Goal: Task Accomplishment & Management: Complete application form

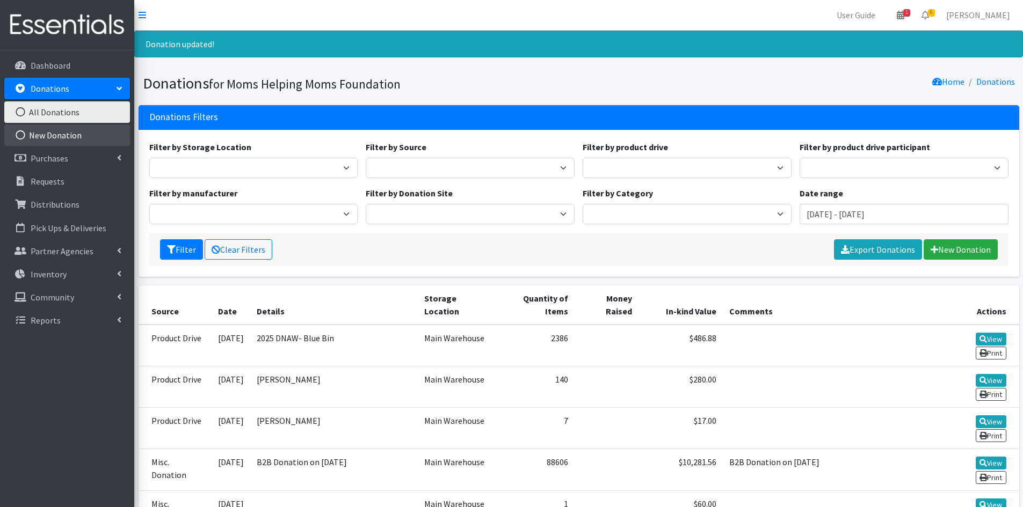
click at [60, 136] on link "New Donation" at bounding box center [67, 135] width 126 height 21
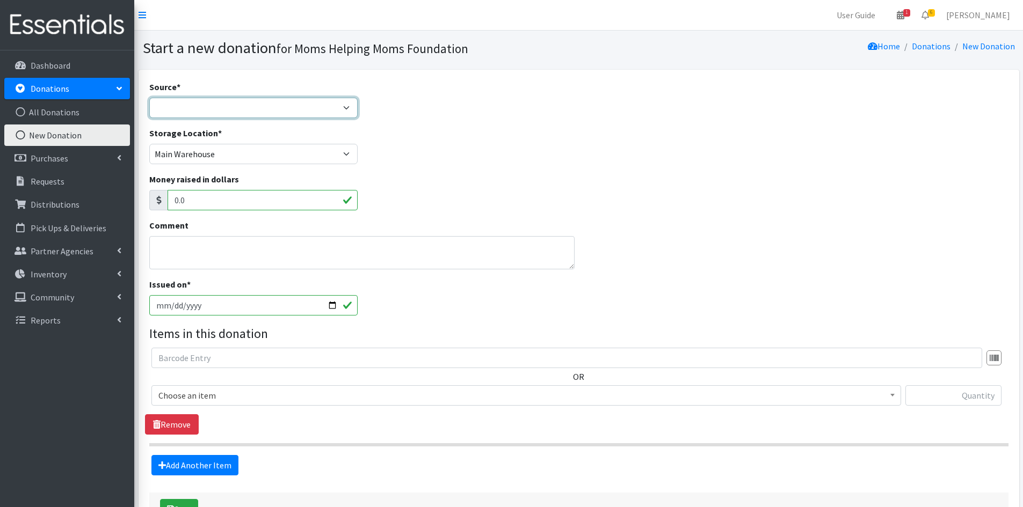
click at [348, 105] on select "Product Drive Manufacturer Donation Site Misc. Donation" at bounding box center [253, 108] width 209 height 20
select select "Manufacturer"
click at [149, 98] on select "Product Drive Manufacturer Donation Site Misc. Donation" at bounding box center [253, 108] width 209 height 20
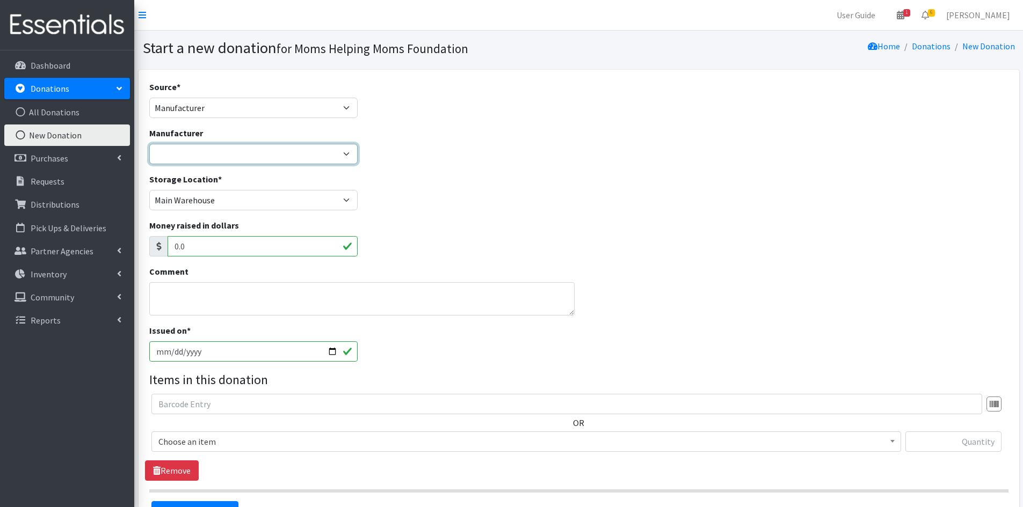
click at [350, 157] on select "Alliance for Period Supplies Amazon Wishlist Baby2Baby Birthday Box Bridges of …" at bounding box center [253, 154] width 209 height 20
select select "273"
click at [149, 144] on select "Alliance for Period Supplies Amazon Wishlist Baby2Baby Birthday Box Bridges of …" at bounding box center [253, 154] width 209 height 20
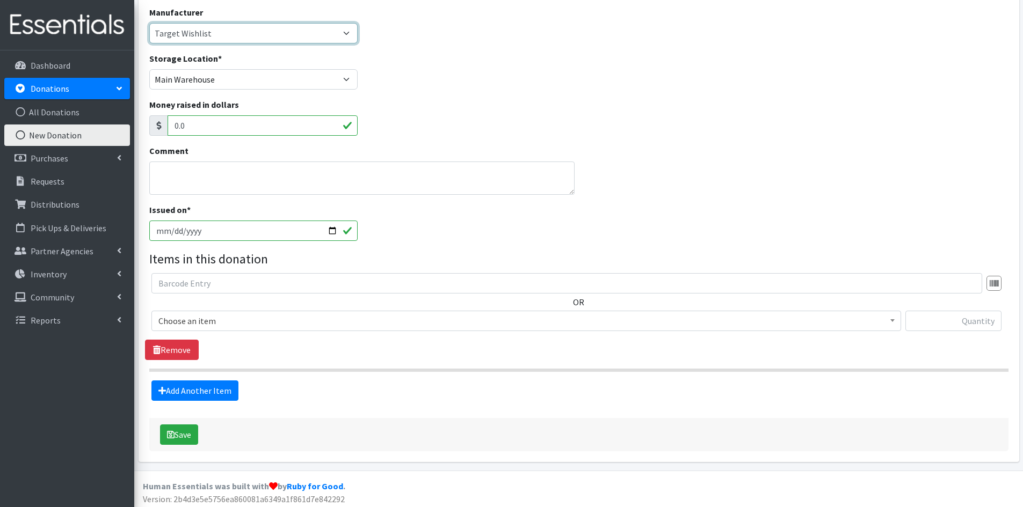
scroll to position [125, 0]
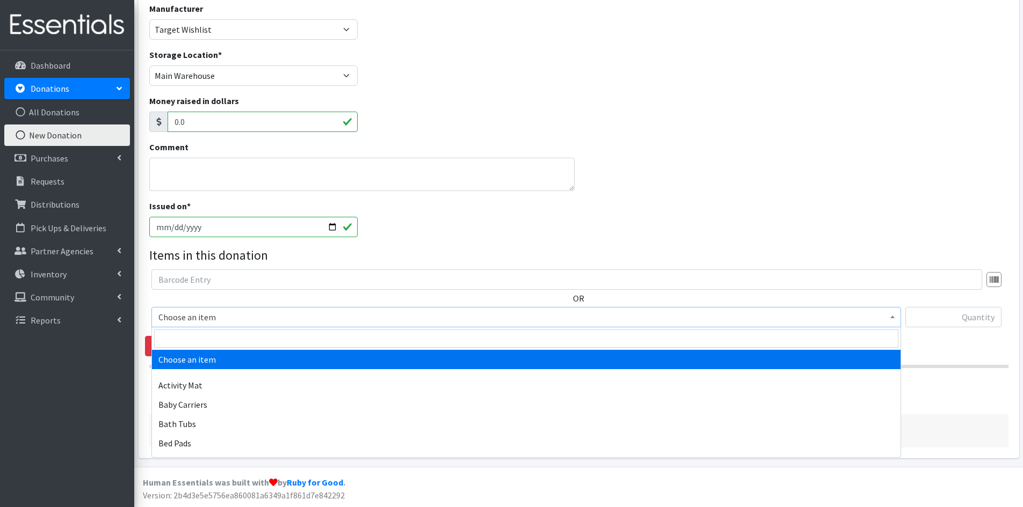
click at [896, 318] on span at bounding box center [892, 316] width 11 height 17
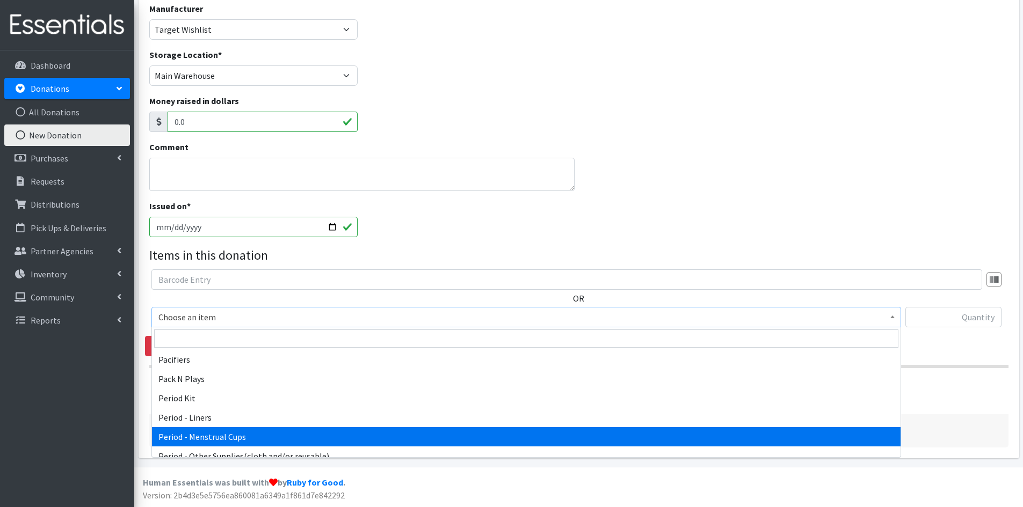
scroll to position [1664, 0]
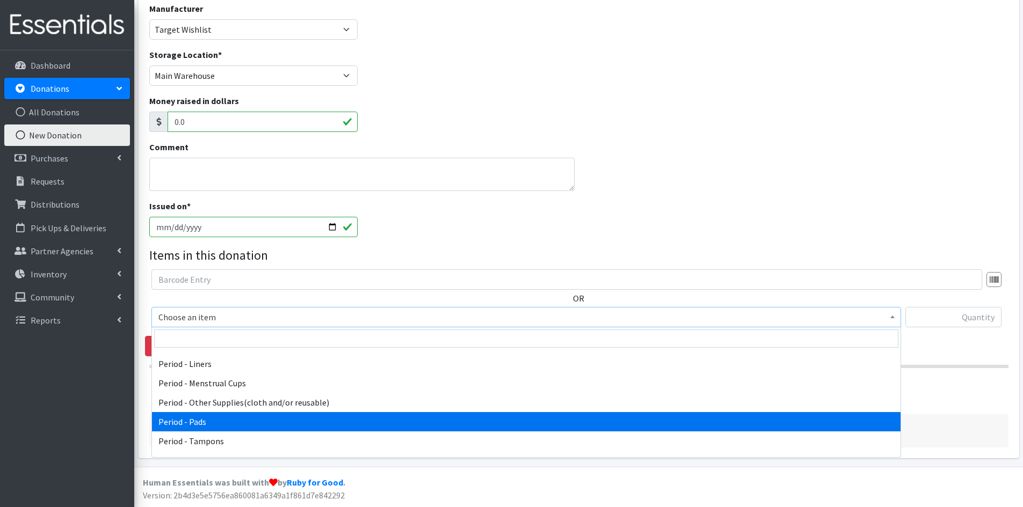
select select "5772"
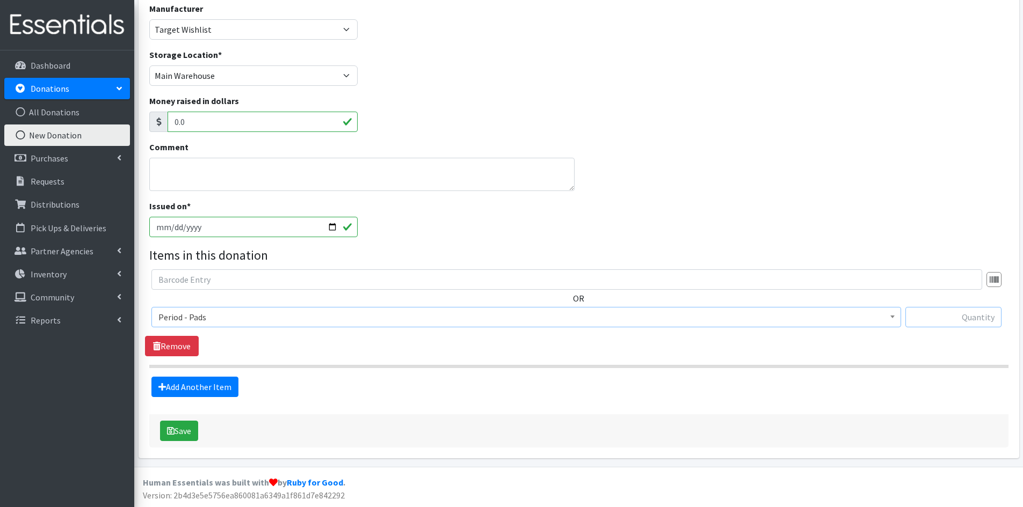
click at [933, 318] on input "text" at bounding box center [953, 317] width 96 height 20
type input "88"
click at [935, 374] on fieldset "Items in this donation OR Choose an item Activity Mat Baby Carriers Bath Tubs B…" at bounding box center [578, 321] width 859 height 151
click at [178, 432] on button "Save" at bounding box center [179, 431] width 38 height 20
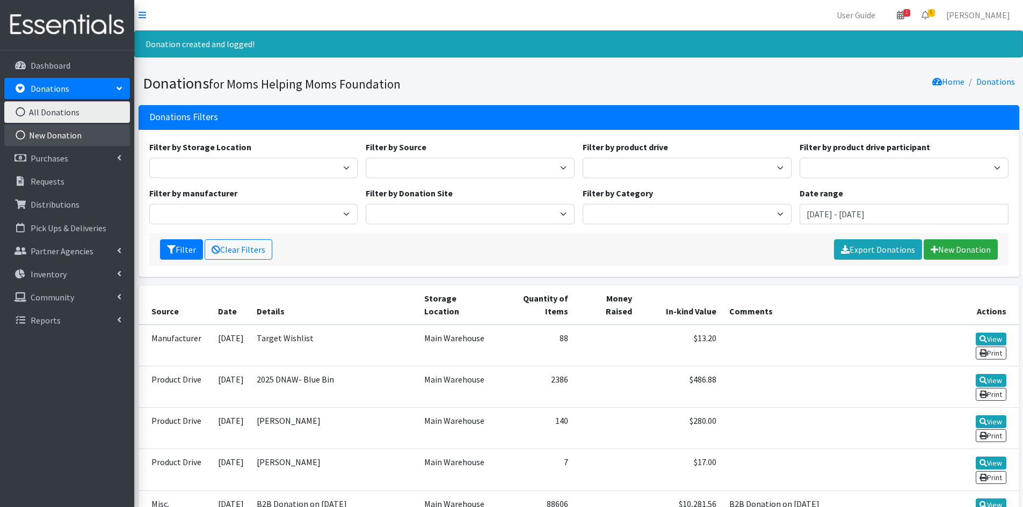
click at [68, 134] on link "New Donation" at bounding box center [67, 135] width 126 height 21
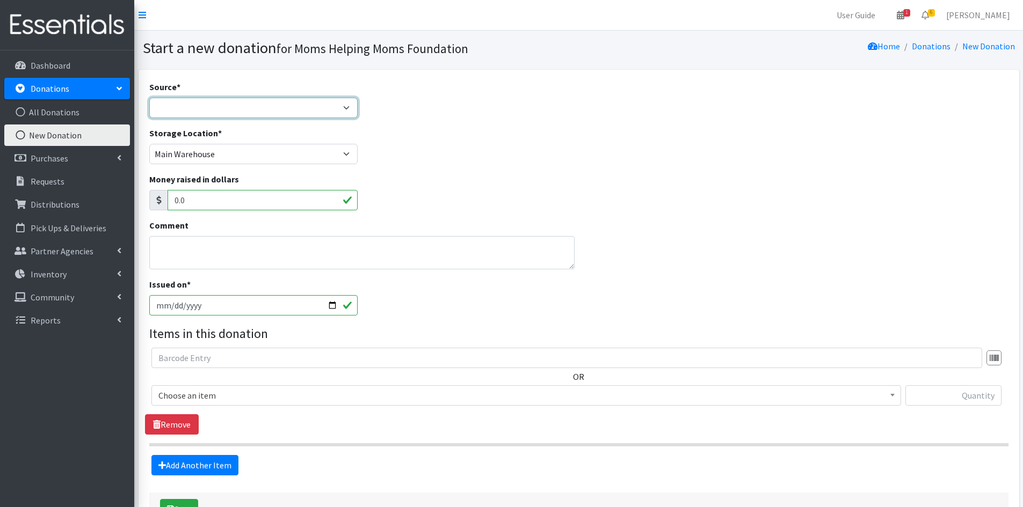
click at [345, 107] on select "Product Drive Manufacturer Donation Site Misc. Donation" at bounding box center [253, 108] width 209 height 20
select select "Product Drive"
click at [149, 98] on select "Product Drive Manufacturer Donation Site Misc. Donation" at bounding box center [253, 108] width 209 height 20
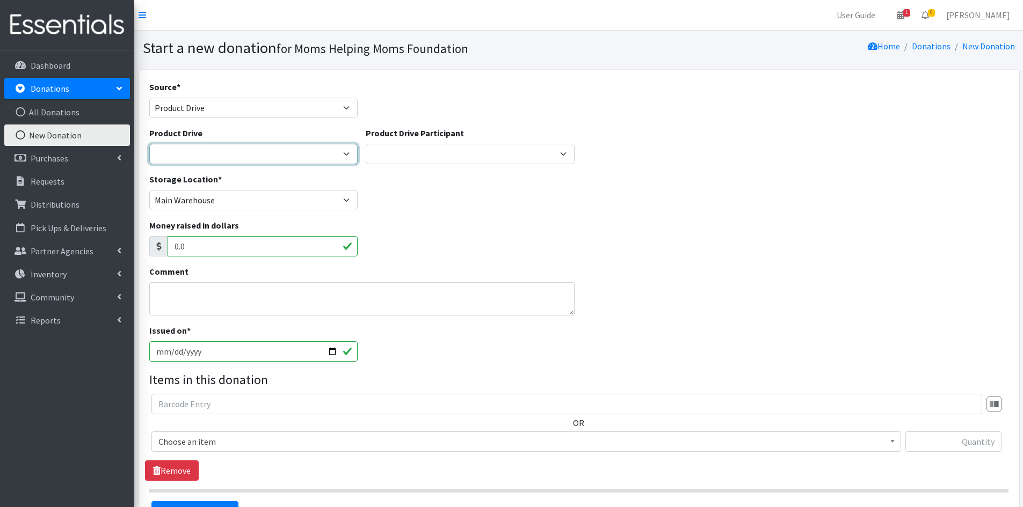
click at [341, 156] on select "2012 MOTHER'S DAY Zeta Phi Beta Sorority (virtual) 2021 HOLIDAY DRIVE AWR Week …" at bounding box center [253, 154] width 209 height 20
select select "3443"
click at [149, 144] on select "[DATE] Zeta Phi Beta Sorority (virtual) 2021 HOLIDAY DRIVE AWR Week of Giving/[…" at bounding box center [253, 154] width 209 height 20
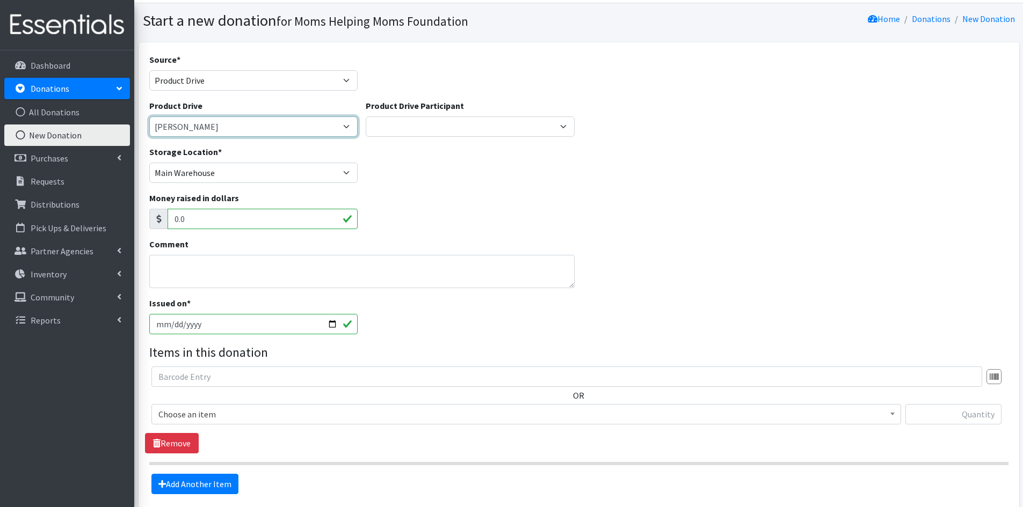
scroll to position [54, 0]
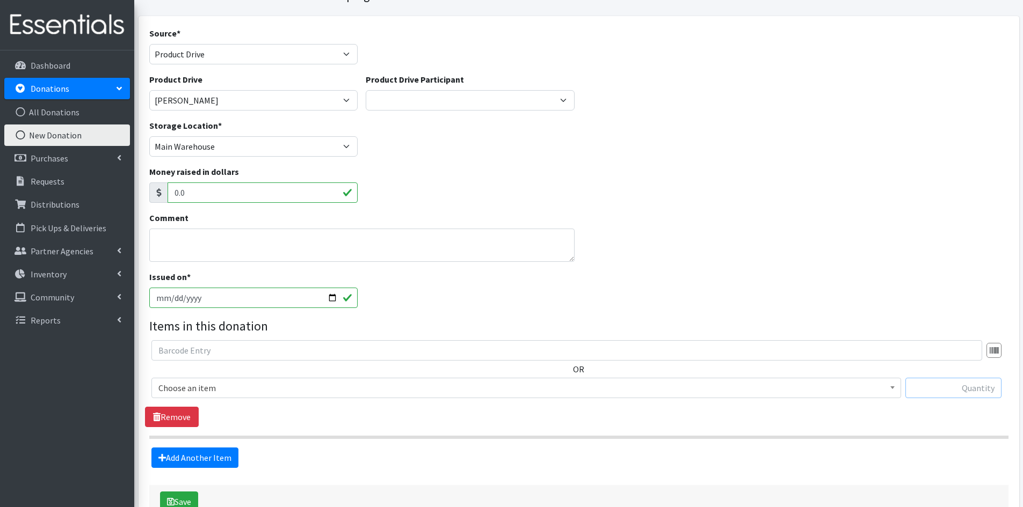
click at [944, 383] on input "text" at bounding box center [953, 388] width 96 height 20
type input "1"
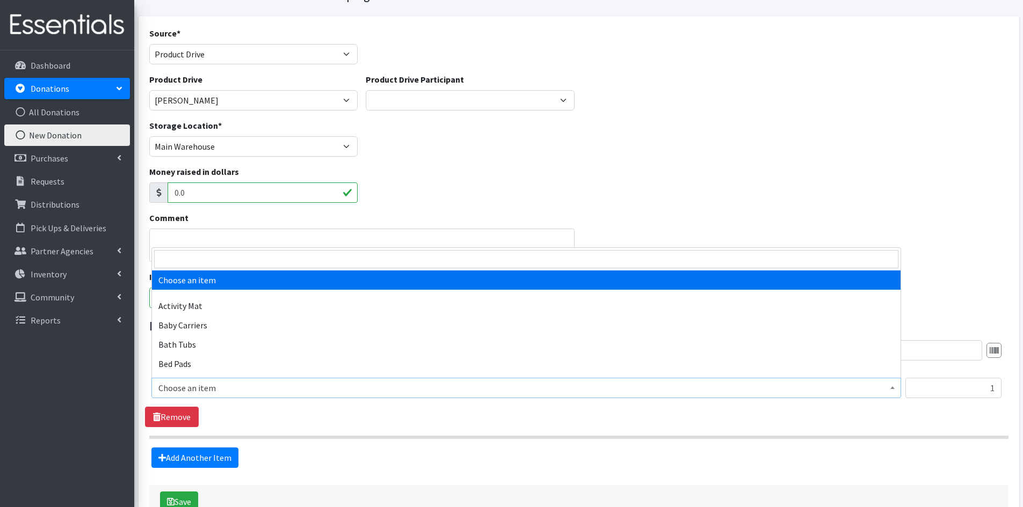
click at [893, 389] on b at bounding box center [892, 388] width 4 height 3
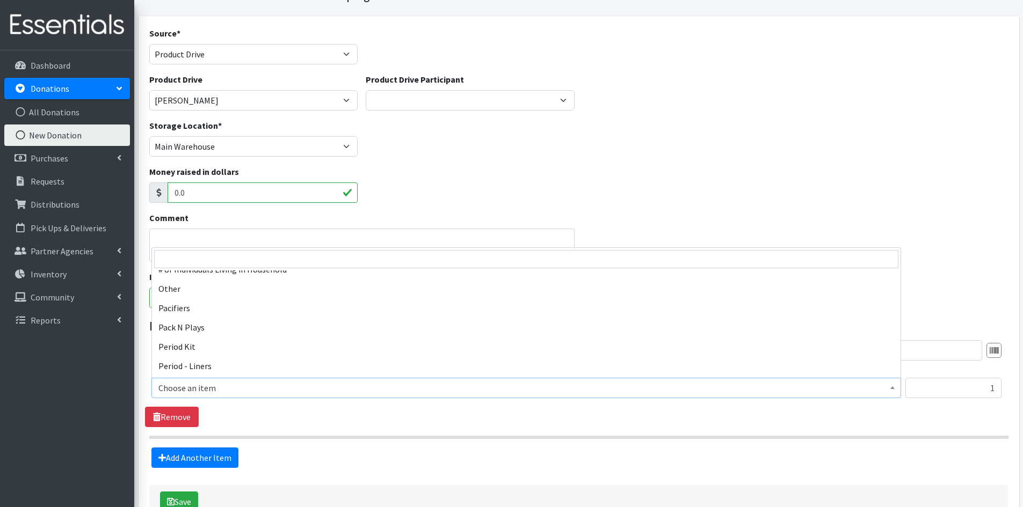
scroll to position [1557, 0]
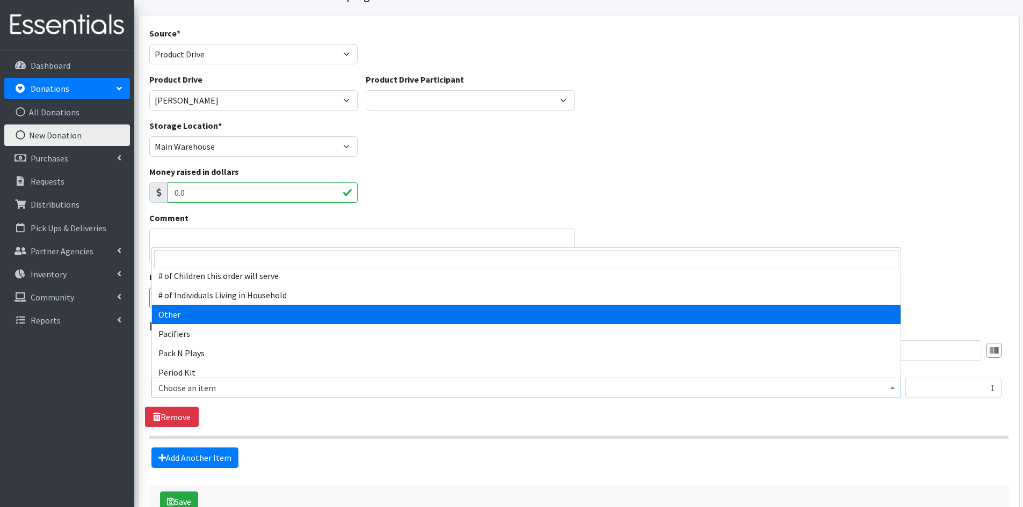
select select "316"
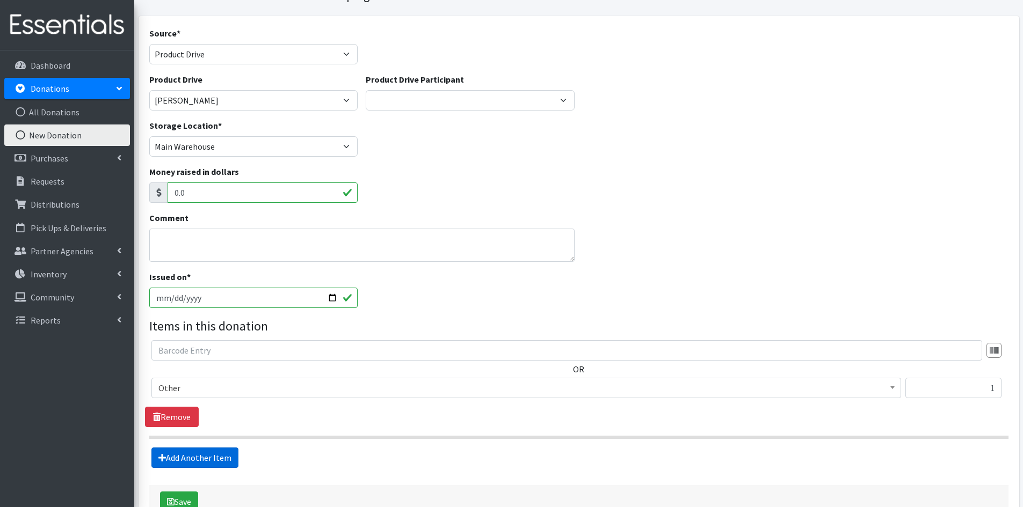
click at [200, 455] on link "Add Another Item" at bounding box center [194, 458] width 87 height 20
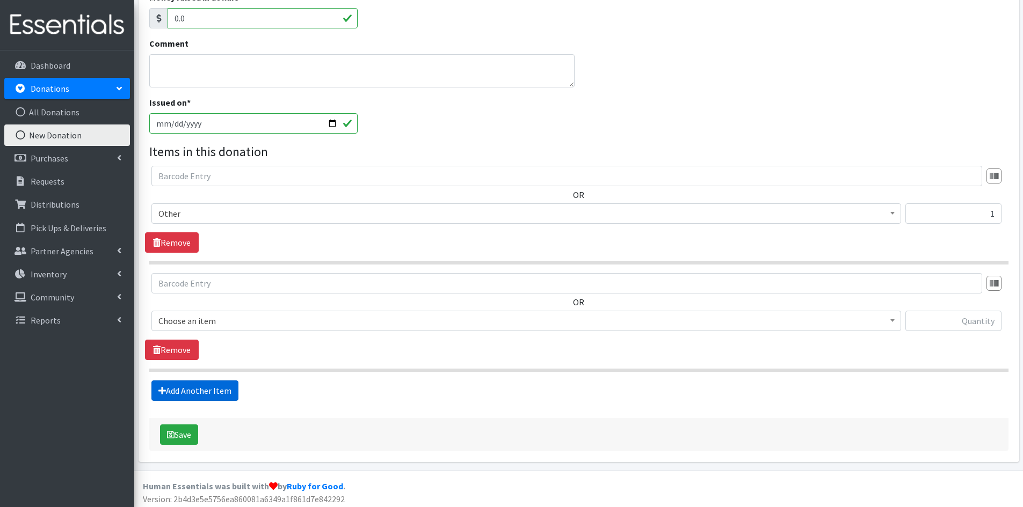
scroll to position [232, 0]
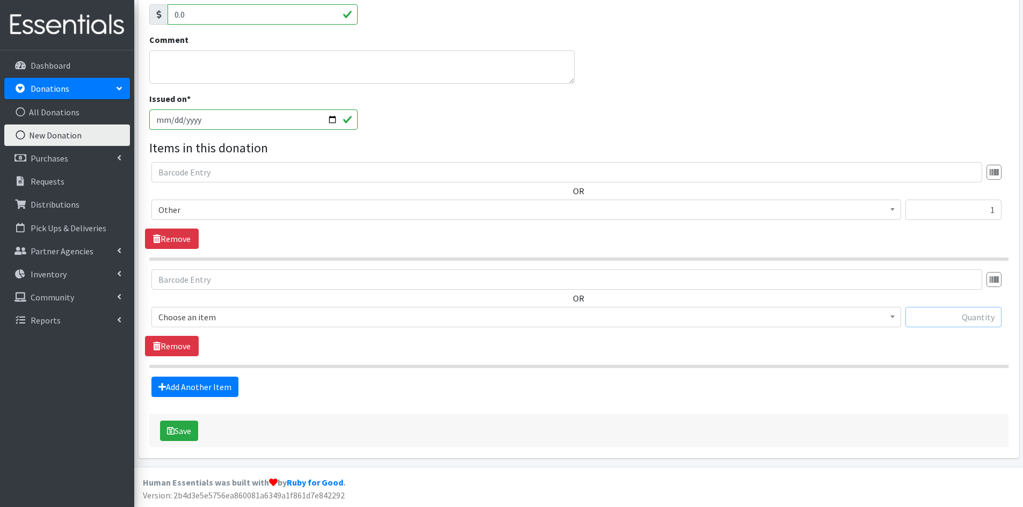
click at [955, 321] on input "text" at bounding box center [953, 317] width 96 height 20
type input "1"
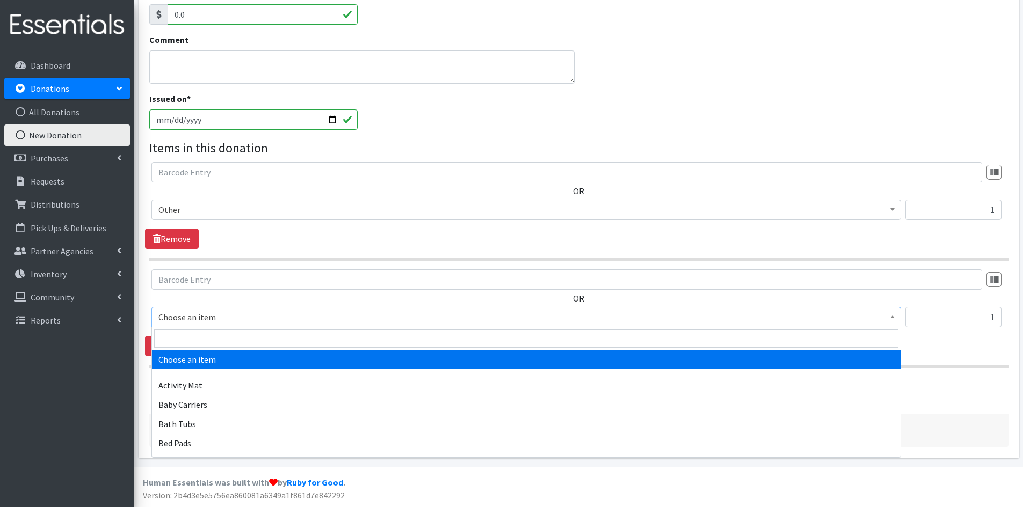
click at [894, 317] on b at bounding box center [892, 317] width 4 height 3
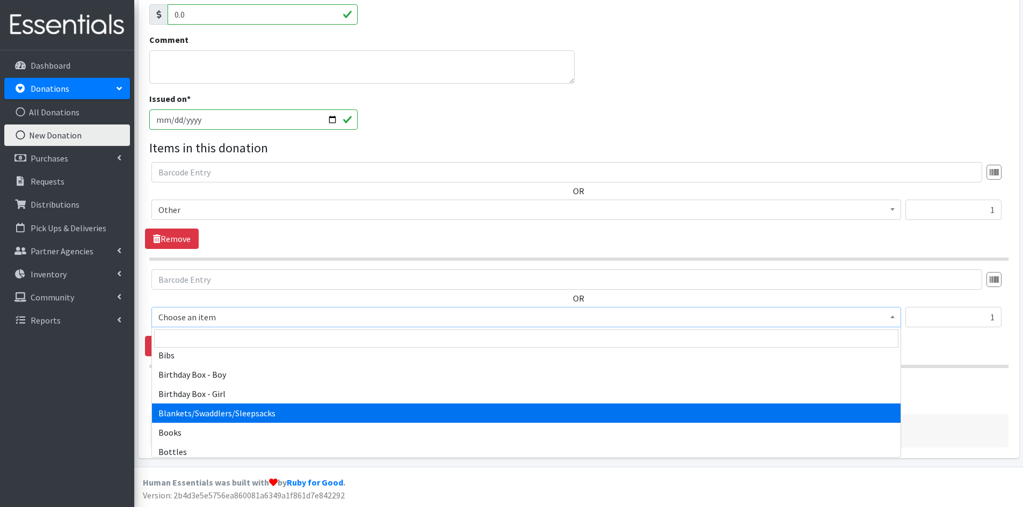
scroll to position [54, 0]
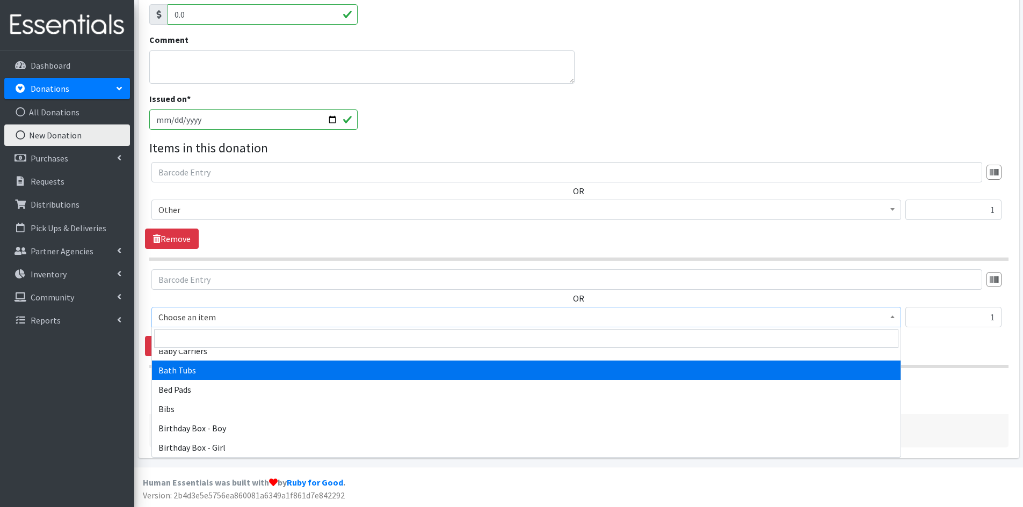
select select "1984"
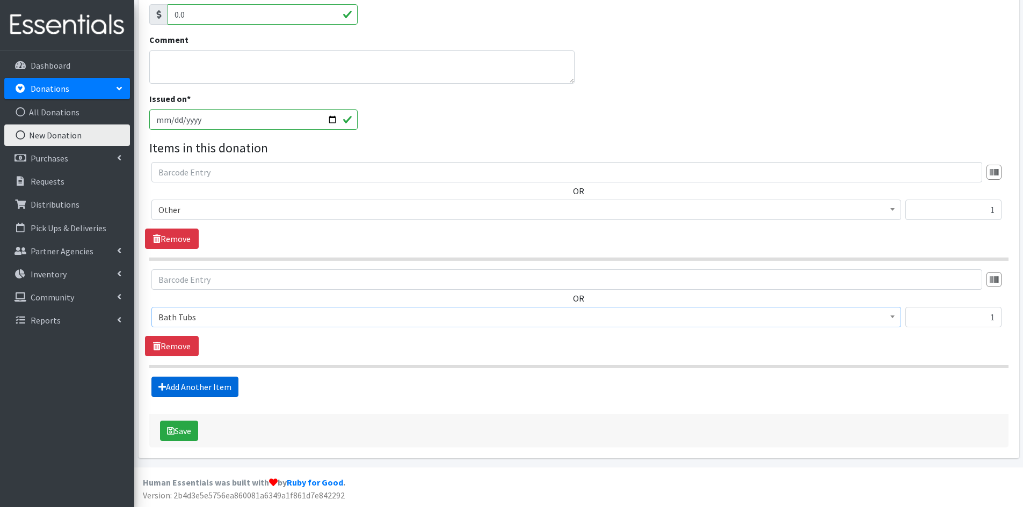
click at [216, 389] on link "Add Another Item" at bounding box center [194, 387] width 87 height 20
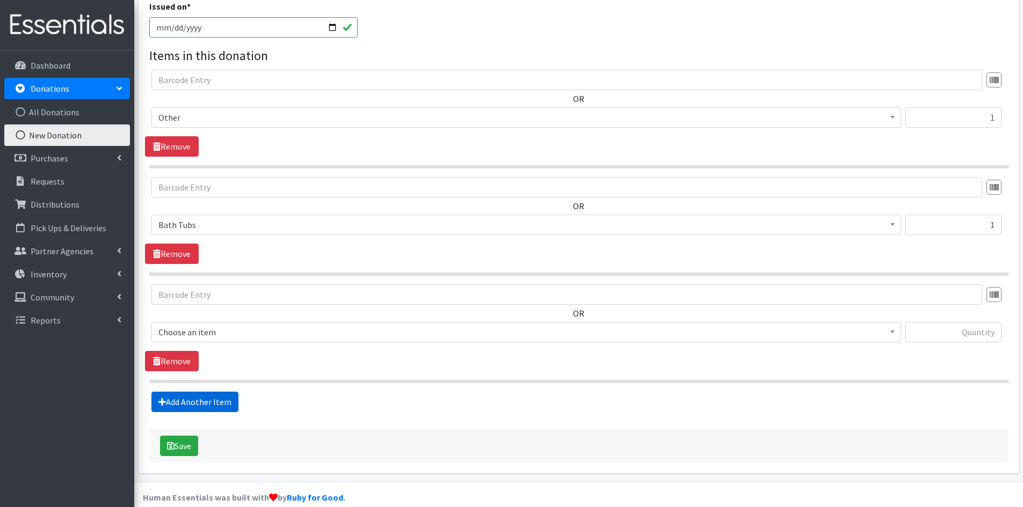
scroll to position [339, 0]
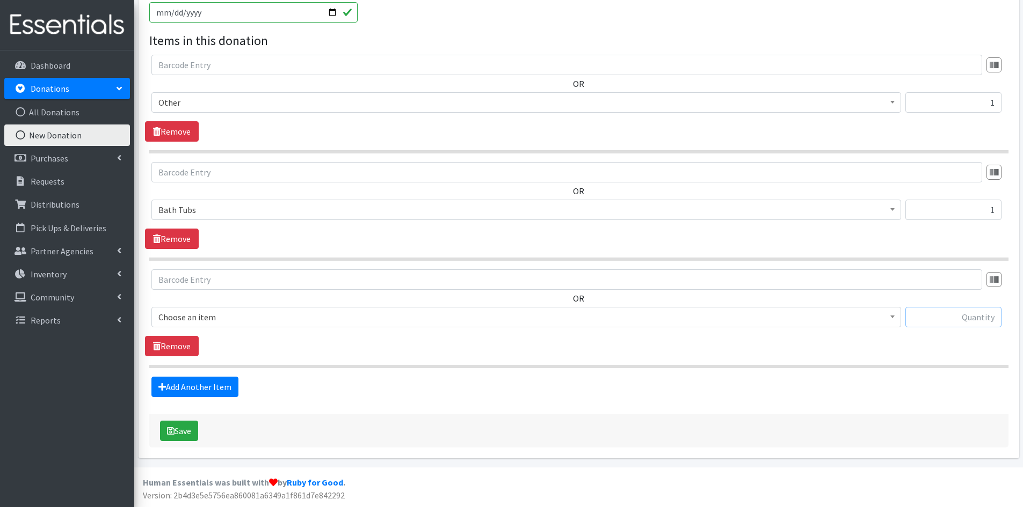
click at [936, 313] on input "text" at bounding box center [953, 317] width 96 height 20
type input "30"
click at [891, 318] on b at bounding box center [892, 317] width 4 height 3
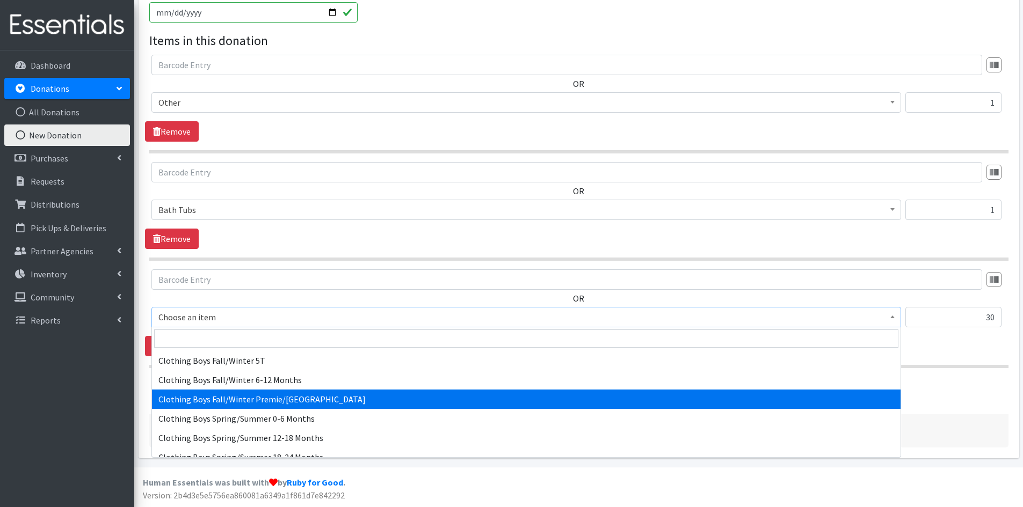
scroll to position [483, 0]
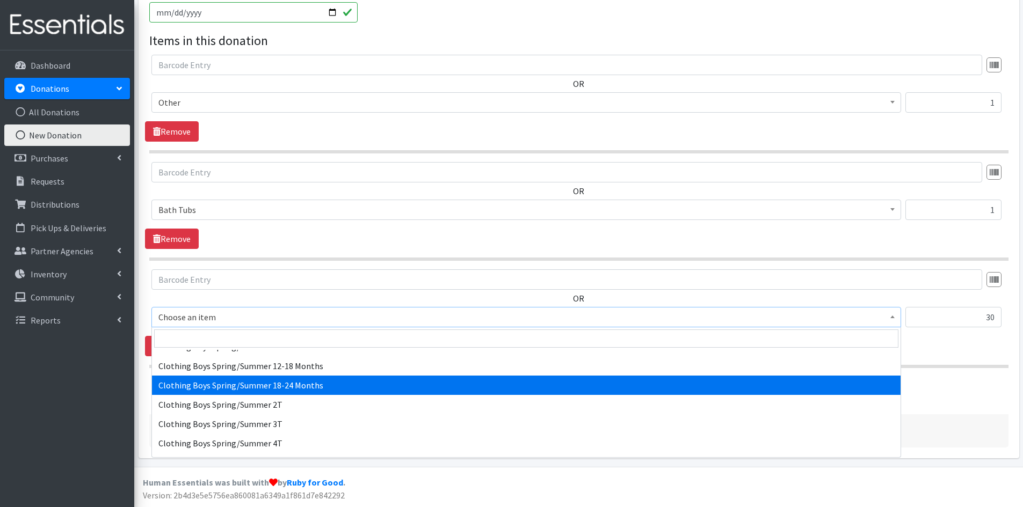
select select "5726"
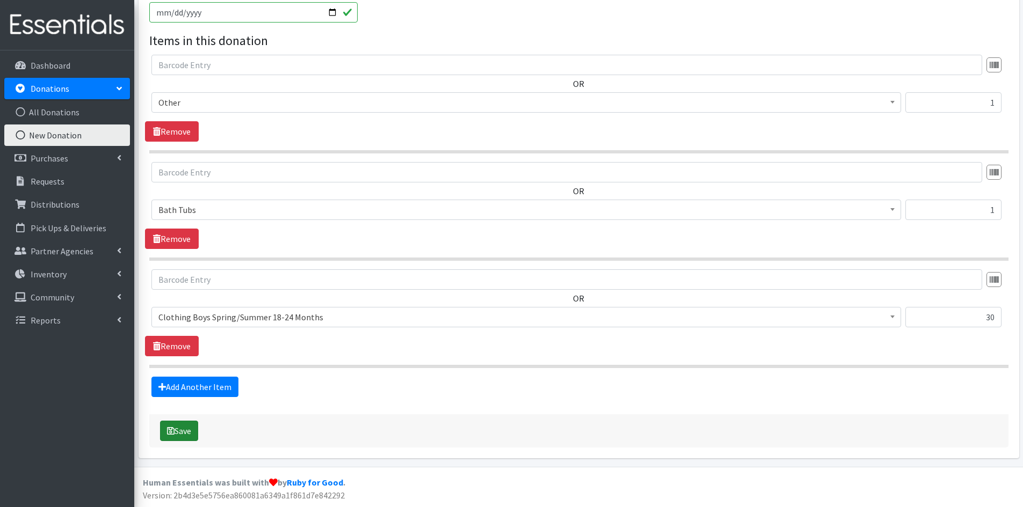
click at [182, 432] on button "Save" at bounding box center [179, 431] width 38 height 20
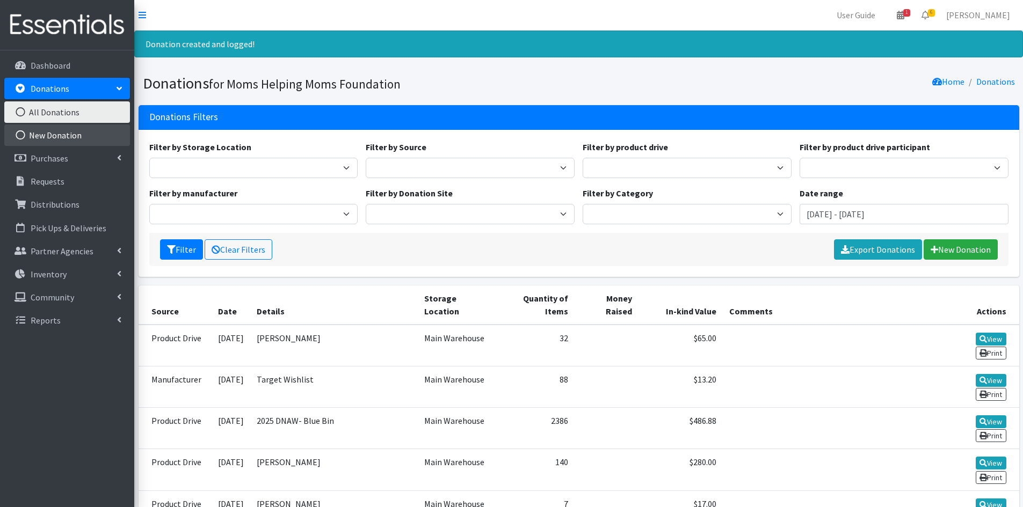
click at [61, 132] on link "New Donation" at bounding box center [67, 135] width 126 height 21
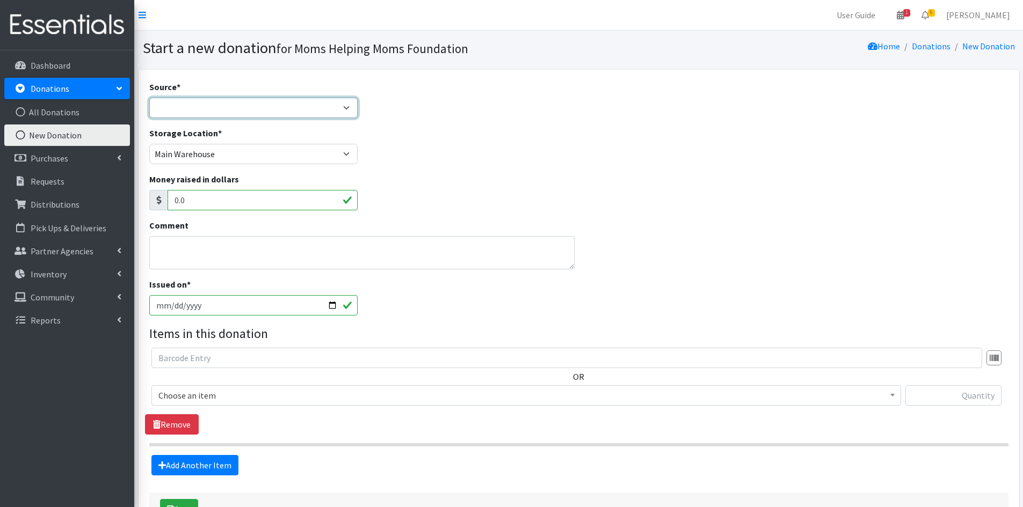
click at [348, 105] on select "Product Drive Manufacturer Donation Site Misc. Donation" at bounding box center [253, 108] width 209 height 20
select select "Product Drive"
click at [149, 98] on select "Product Drive Manufacturer Donation Site Misc. Donation" at bounding box center [253, 108] width 209 height 20
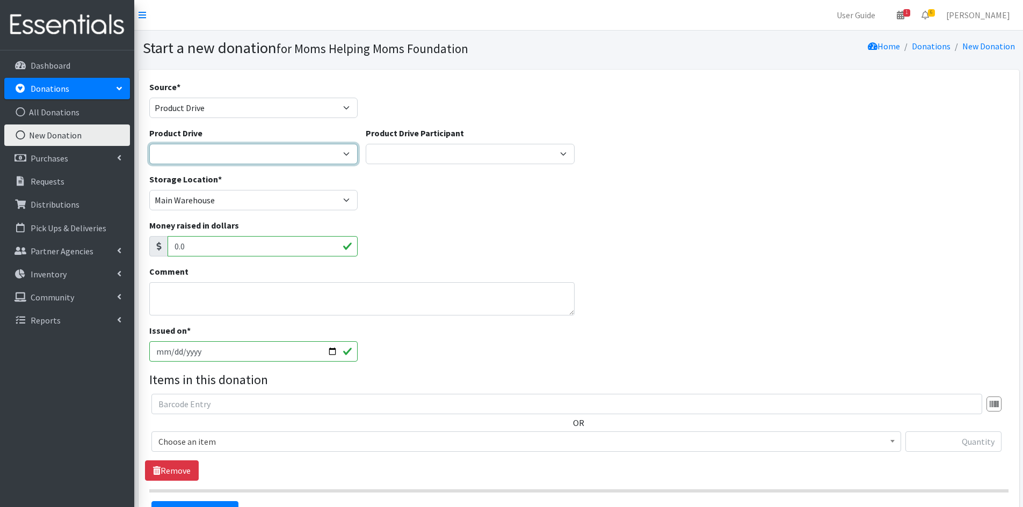
click at [346, 152] on select "[DATE] Zeta Phi Beta Sorority (virtual) 2021 HOLIDAY DRIVE AWR Week of Giving/[…" at bounding box center [253, 154] width 209 height 20
select select "3497"
click at [149, 144] on select "[DATE] Zeta Phi Beta Sorority (virtual) 2021 HOLIDAY DRIVE AWR Week of Giving/[…" at bounding box center [253, 154] width 209 height 20
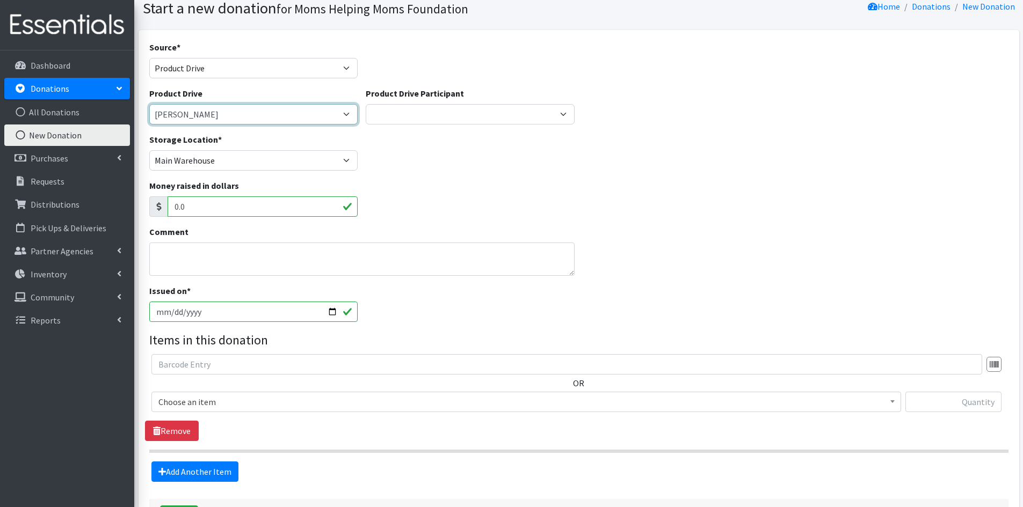
scroll to position [125, 0]
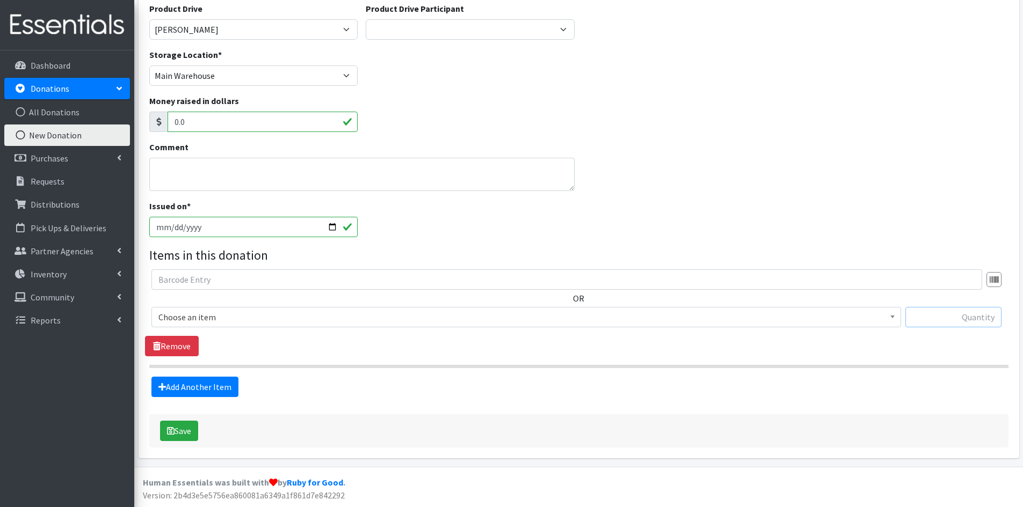
click at [924, 318] on input "text" at bounding box center [953, 317] width 96 height 20
type input "74"
click at [860, 350] on div "OR Choose an item Activity Mat Baby Carriers Bath Tubs Bed Pads Bibs Birthday B…" at bounding box center [578, 313] width 867 height 87
click at [893, 318] on b at bounding box center [892, 317] width 4 height 3
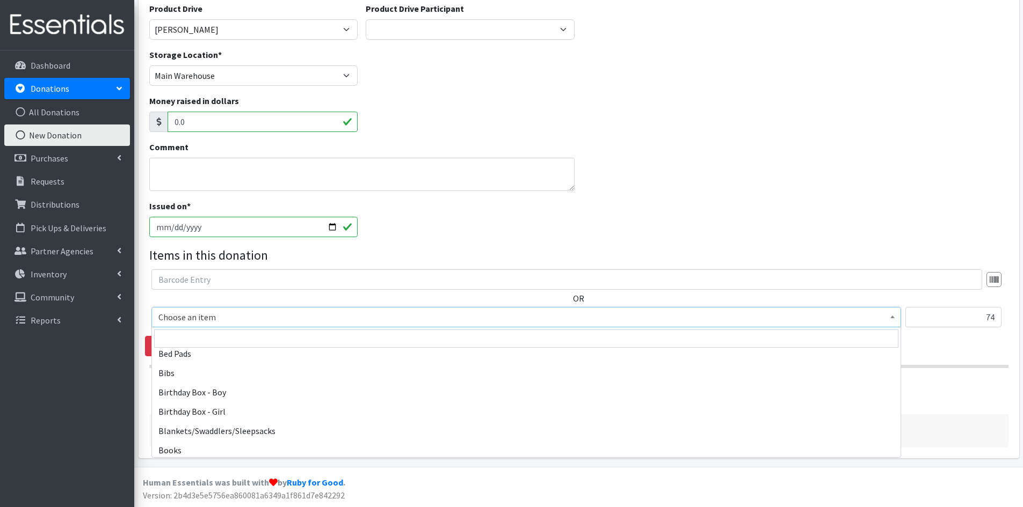
scroll to position [107, 0]
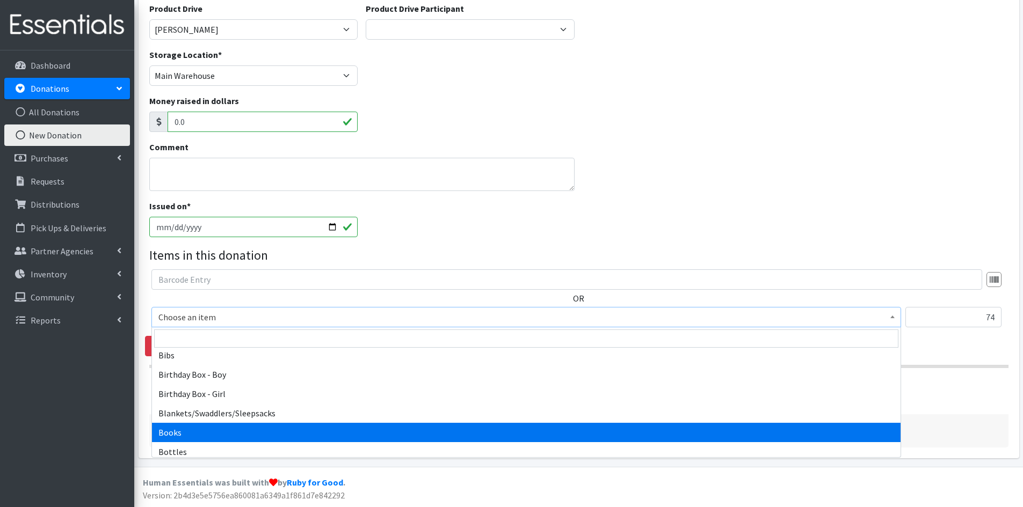
select select "1947"
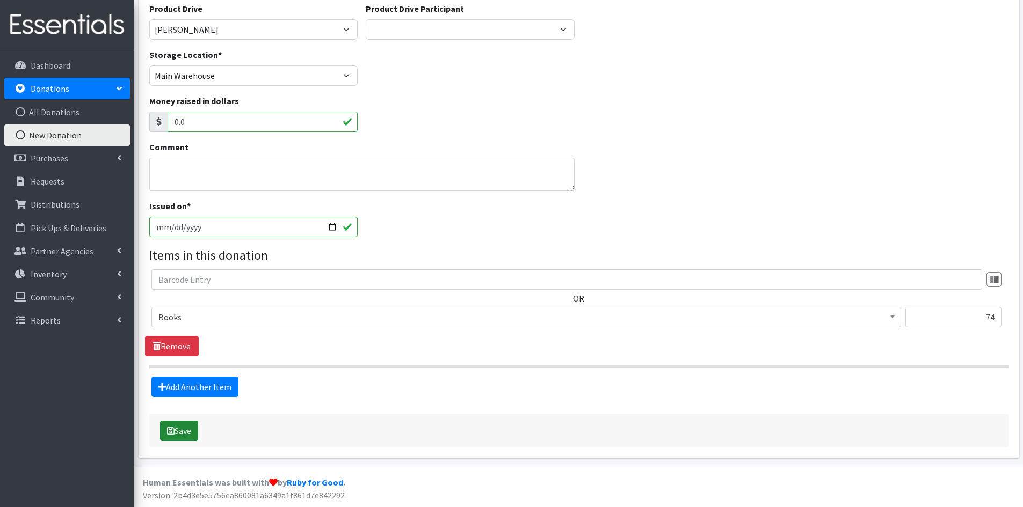
click at [176, 427] on button "Save" at bounding box center [179, 431] width 38 height 20
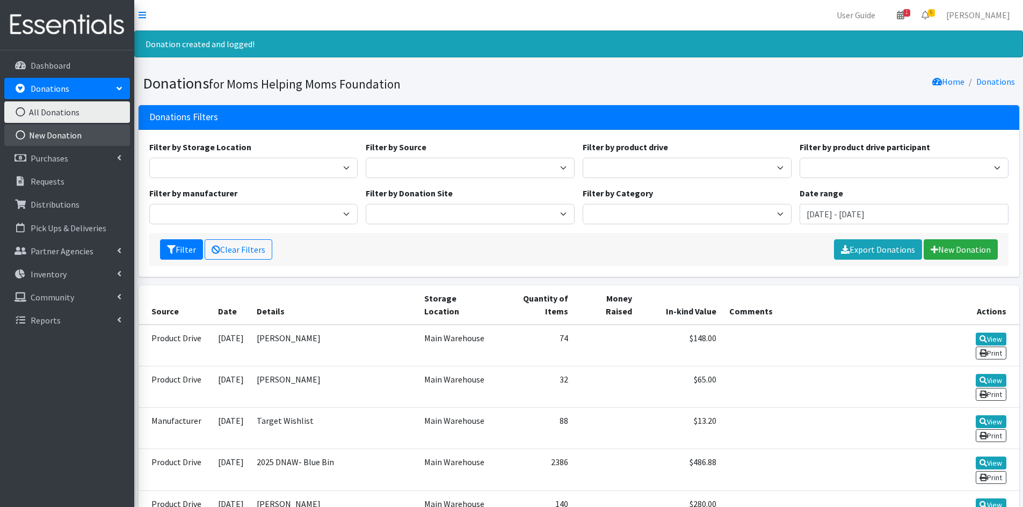
click at [98, 135] on link "New Donation" at bounding box center [67, 135] width 126 height 21
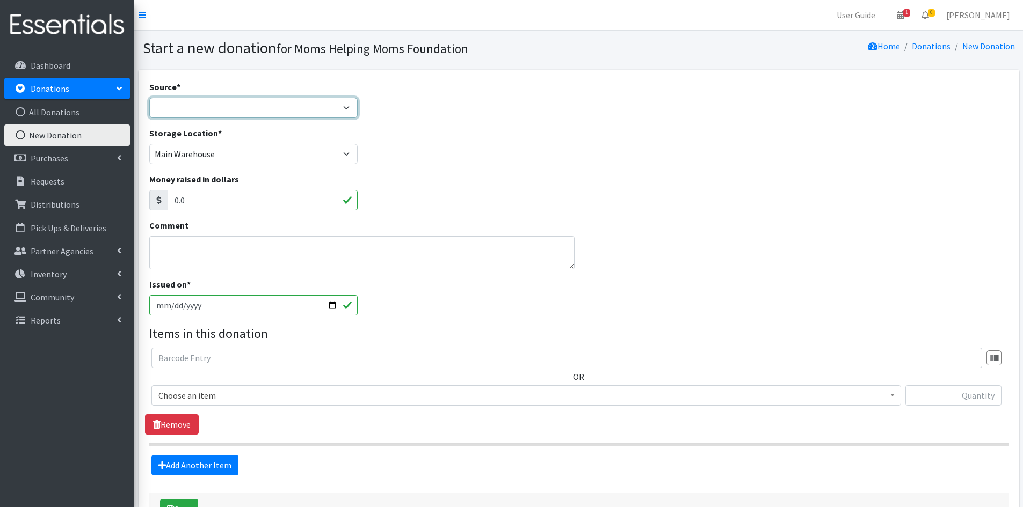
click at [346, 105] on select "Product Drive Manufacturer Donation Site Misc. Donation" at bounding box center [253, 108] width 209 height 20
select select "Product Drive"
click at [149, 98] on select "Product Drive Manufacturer Donation Site Misc. Donation" at bounding box center [253, 108] width 209 height 20
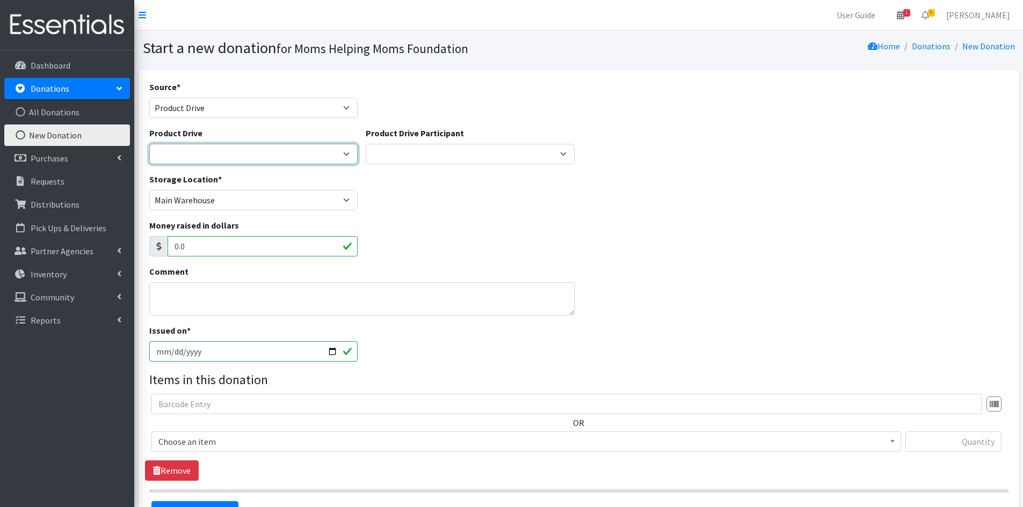
click at [342, 151] on select "2012 MOTHER'S DAY Zeta Phi Beta Sorority (virtual) 2021 HOLIDAY DRIVE AWR Week …" at bounding box center [253, 154] width 209 height 20
select select "3517"
click at [149, 144] on select "2012 MOTHER'S DAY Zeta Phi Beta Sorority (virtual) 2021 HOLIDAY DRIVE AWR Week …" at bounding box center [253, 154] width 209 height 20
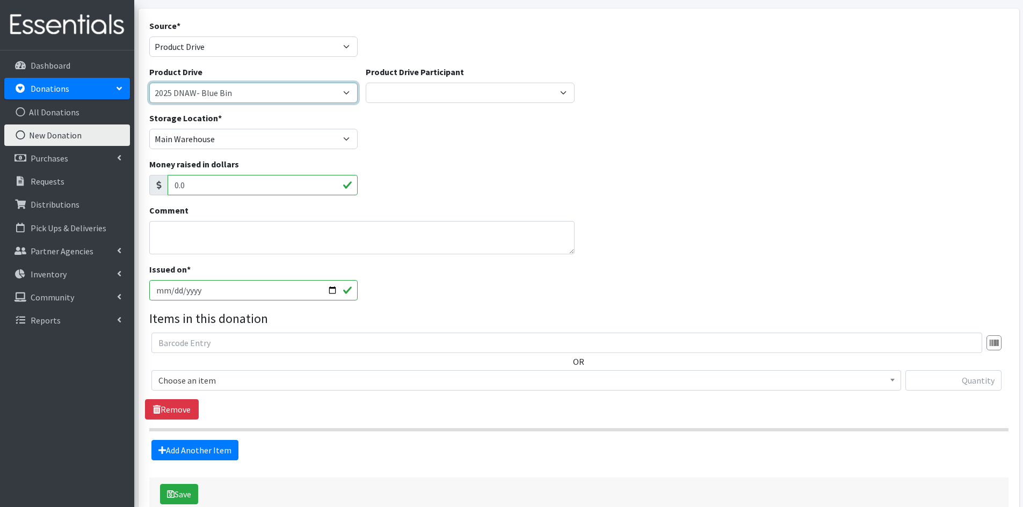
scroll to position [107, 0]
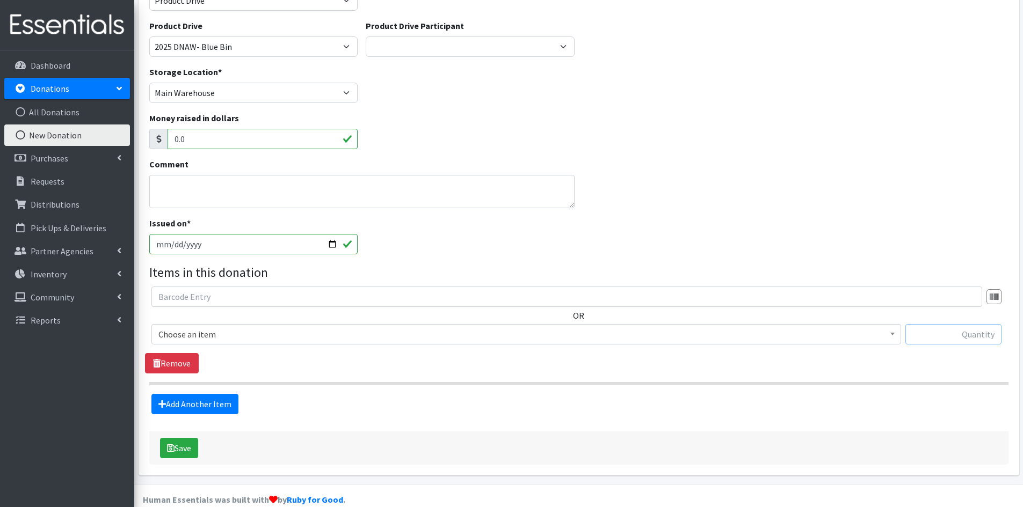
click at [919, 333] on input "text" at bounding box center [953, 334] width 96 height 20
type input "19"
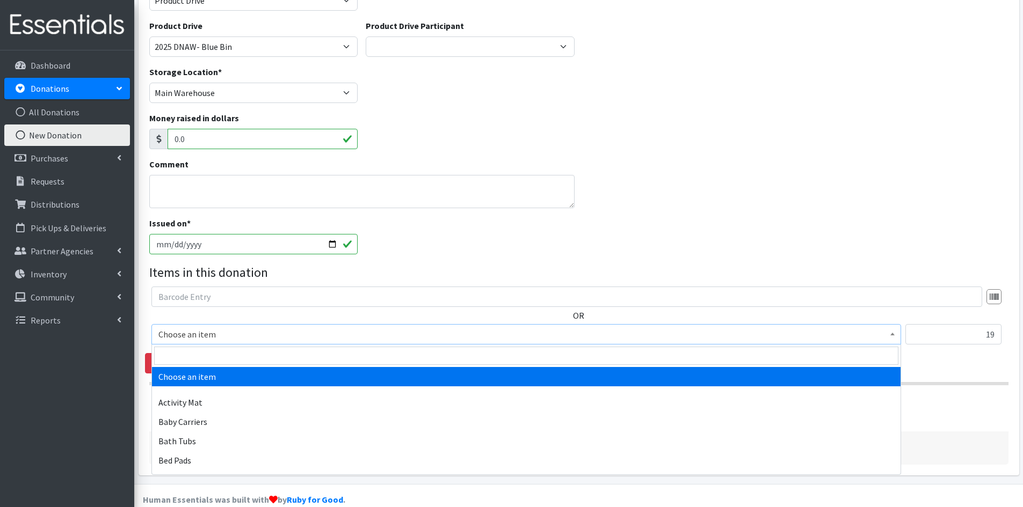
click at [894, 335] on b at bounding box center [892, 334] width 4 height 3
click at [312, 347] on input "search" at bounding box center [526, 356] width 744 height 18
type input "a"
type input "inc"
select select "302"
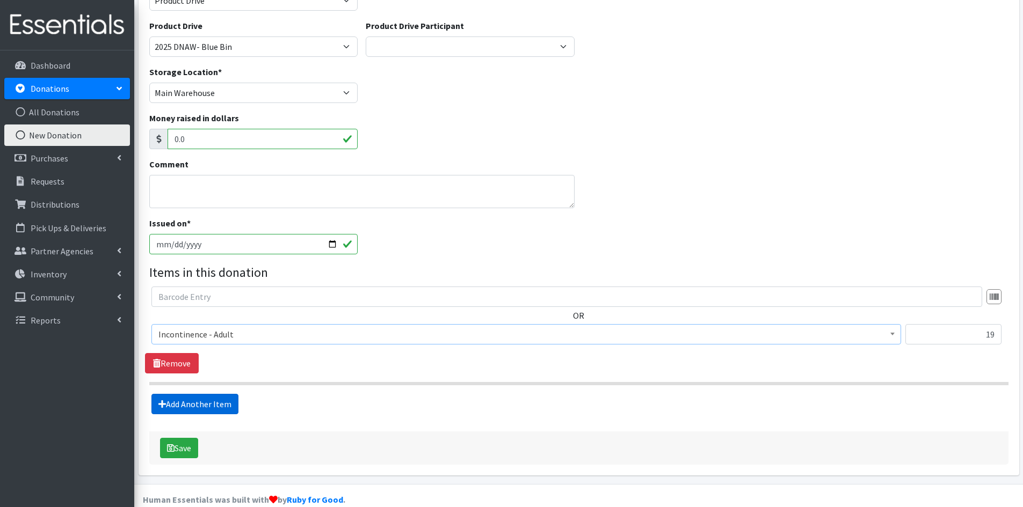
click at [194, 406] on link "Add Another Item" at bounding box center [194, 404] width 87 height 20
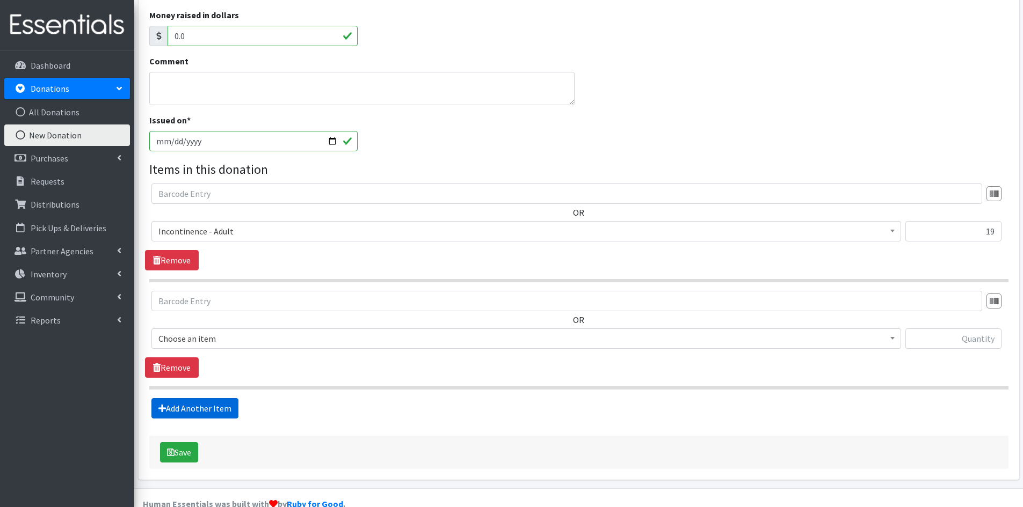
scroll to position [232, 0]
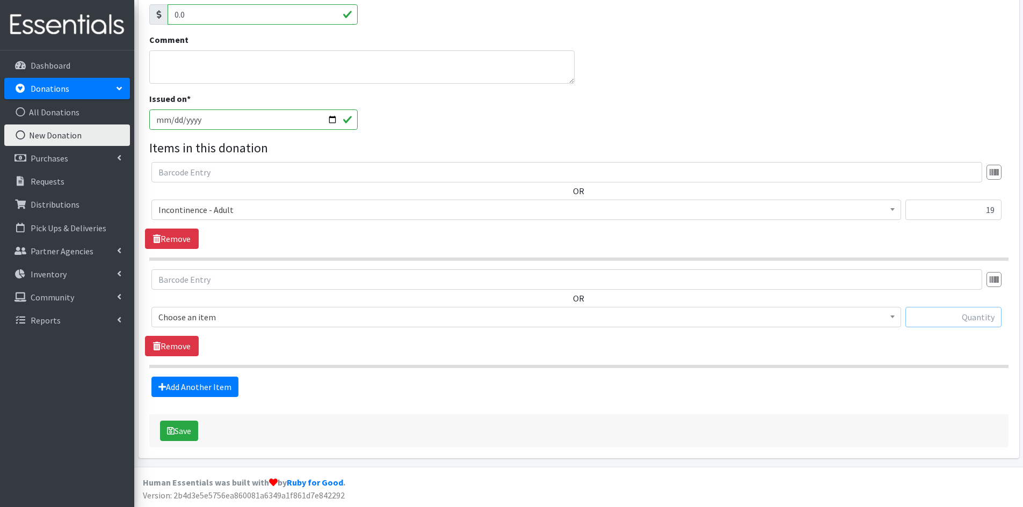
click at [948, 317] on input "text" at bounding box center [953, 317] width 96 height 20
type input "121"
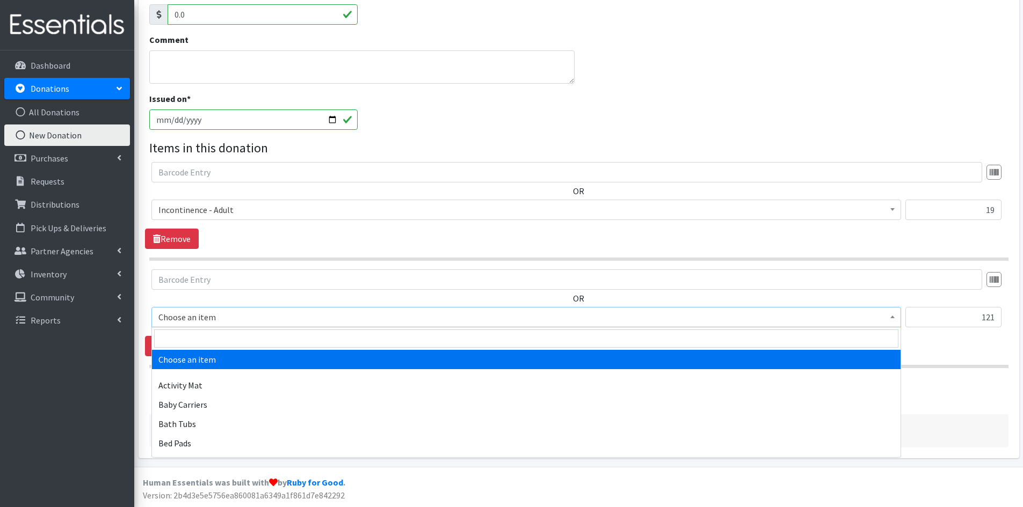
click at [895, 317] on span at bounding box center [892, 316] width 11 height 17
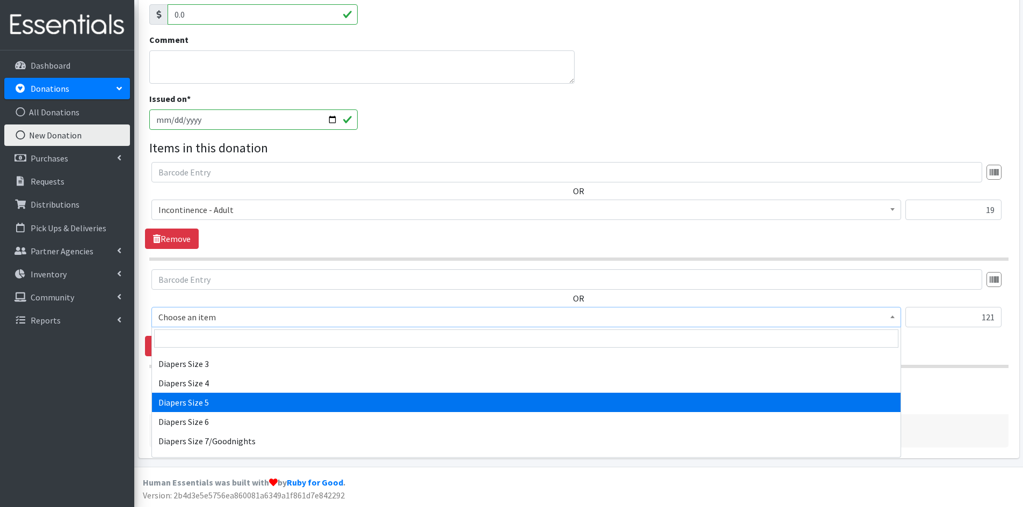
scroll to position [1235, 0]
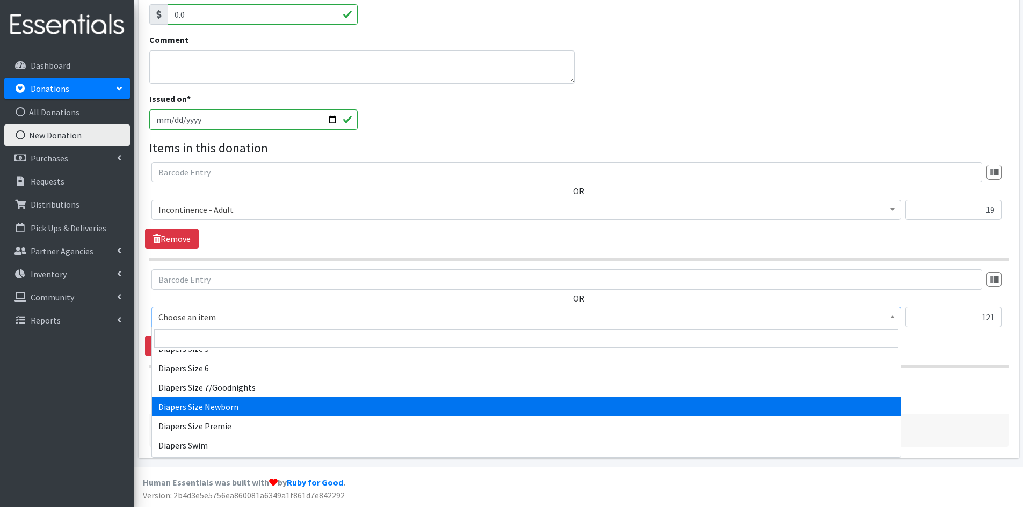
select select "1963"
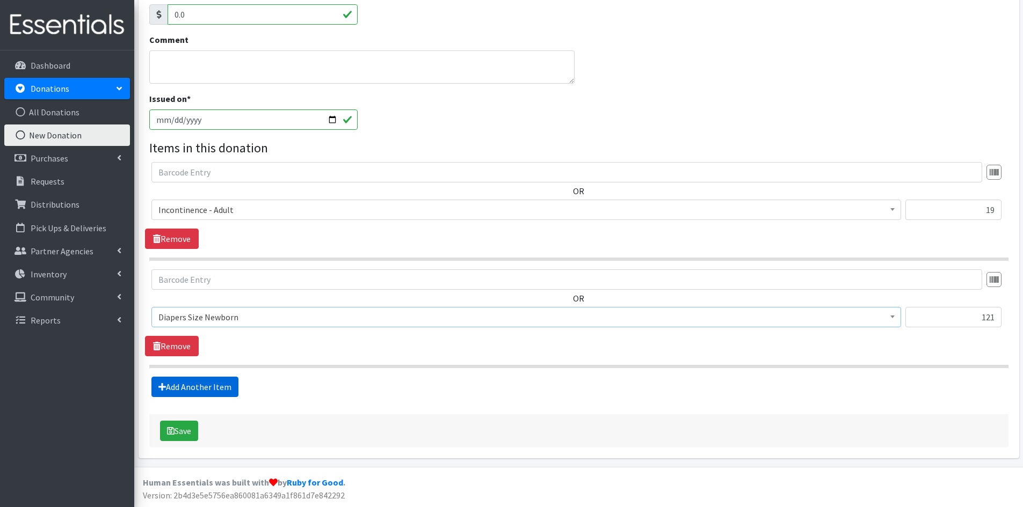
click at [201, 386] on link "Add Another Item" at bounding box center [194, 387] width 87 height 20
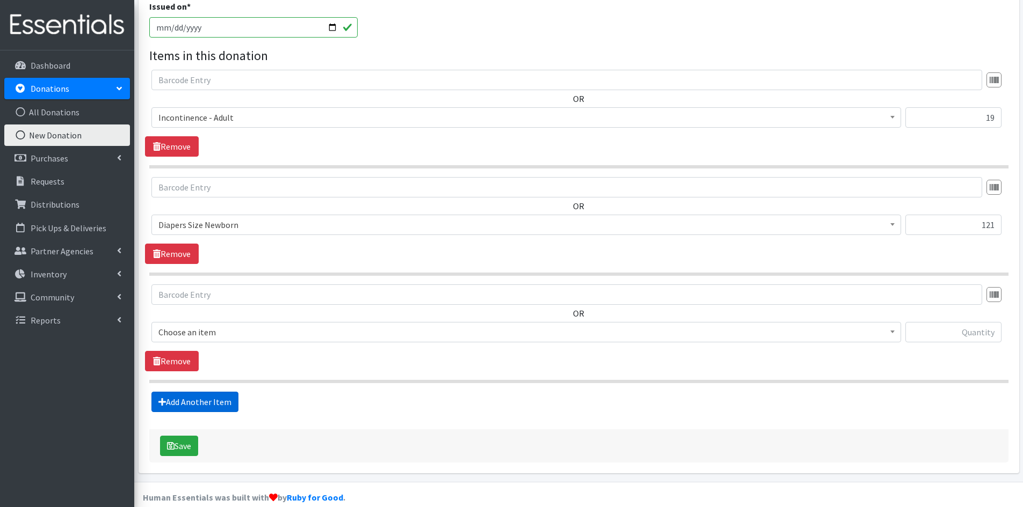
scroll to position [339, 0]
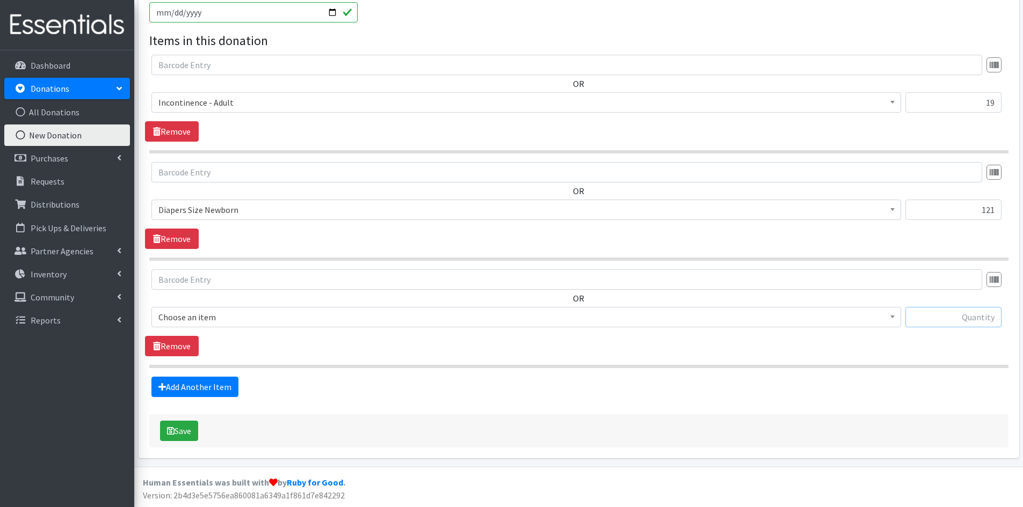
click at [955, 321] on input "text" at bounding box center [953, 317] width 96 height 20
type input "251"
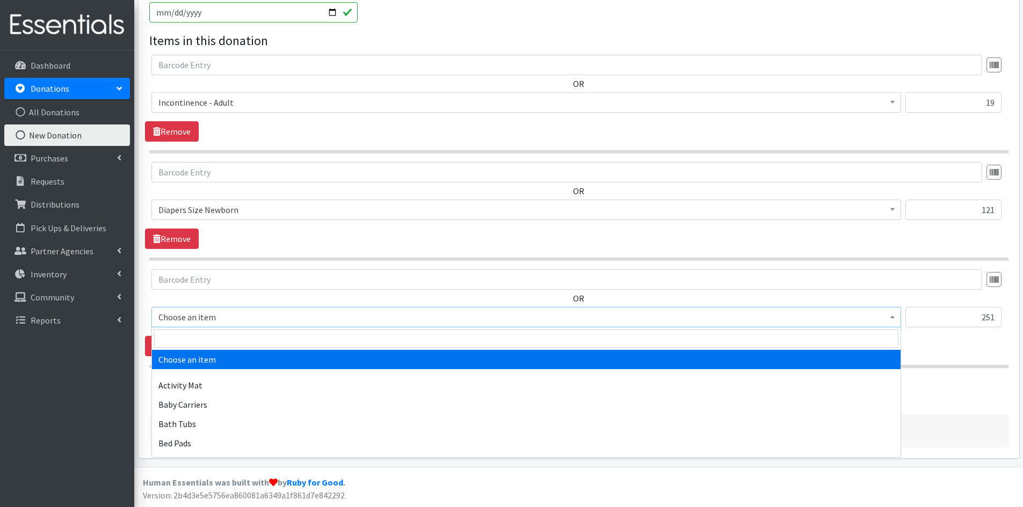
click at [892, 317] on b at bounding box center [892, 317] width 4 height 3
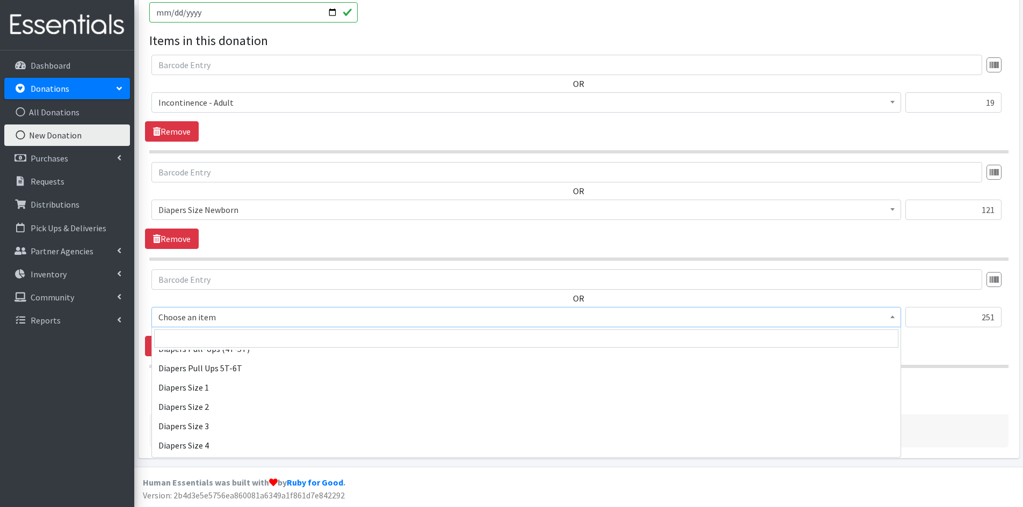
scroll to position [1128, 0]
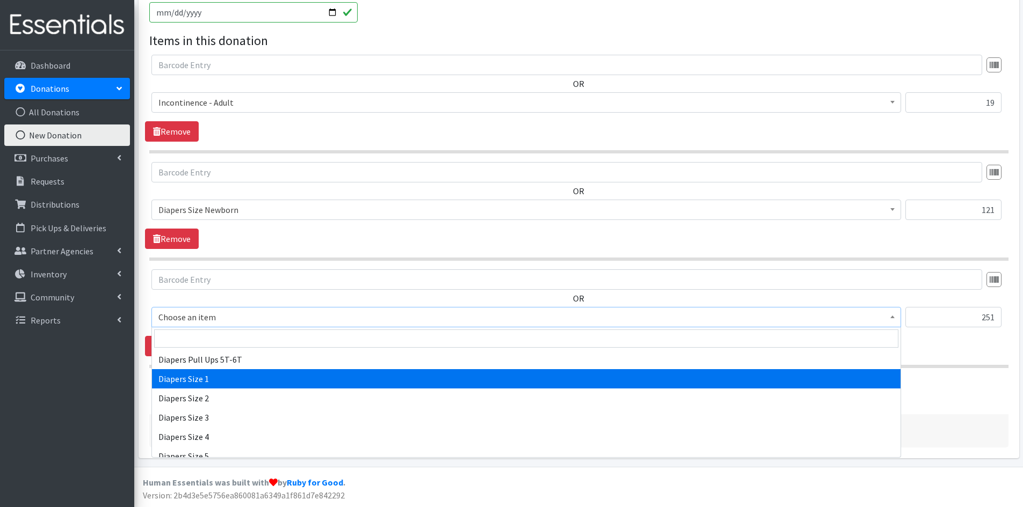
select select "1964"
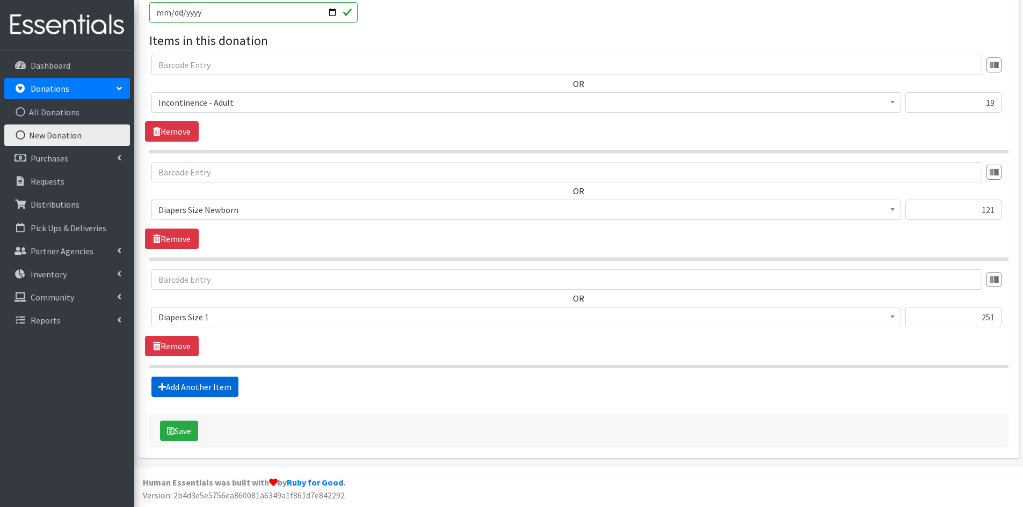
click at [198, 387] on link "Add Another Item" at bounding box center [194, 387] width 87 height 20
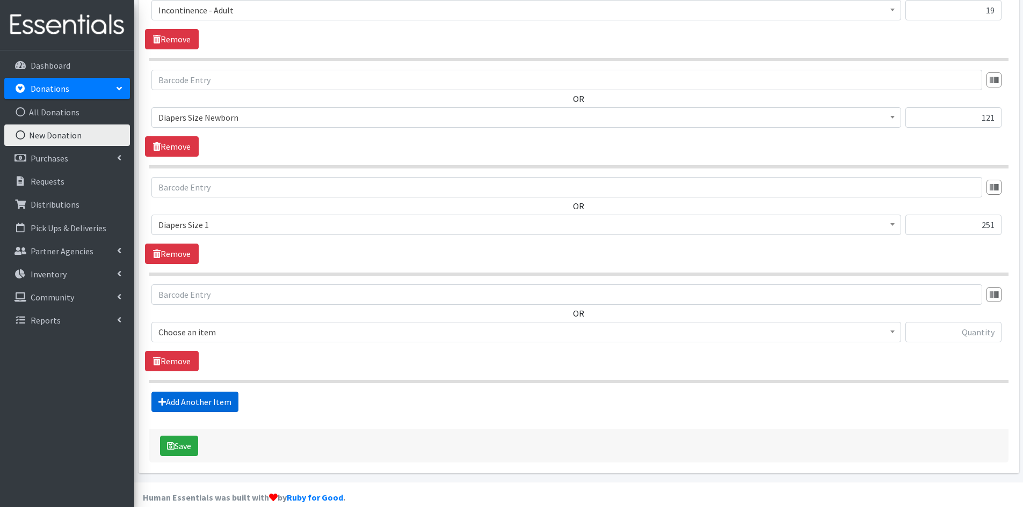
scroll to position [447, 0]
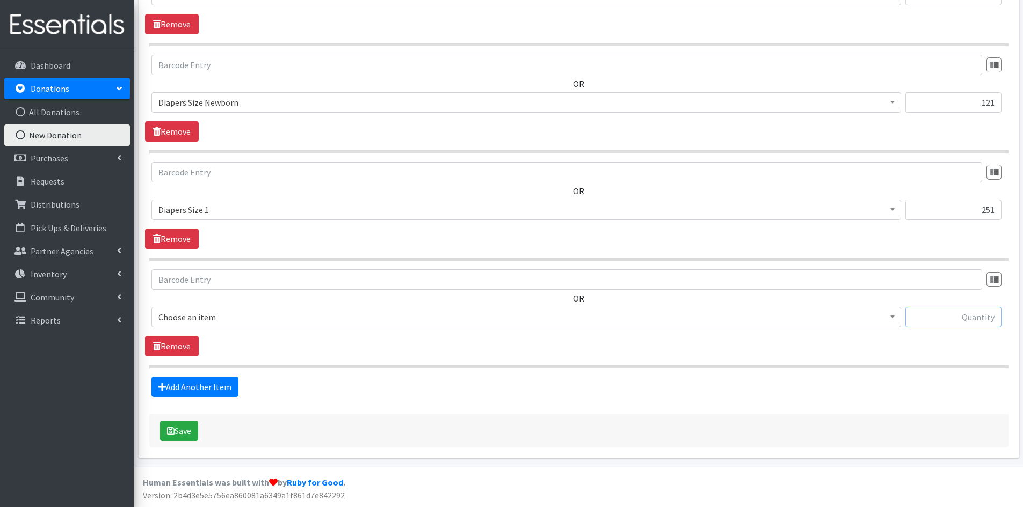
click at [928, 314] on input "text" at bounding box center [953, 317] width 96 height 20
type input "39"
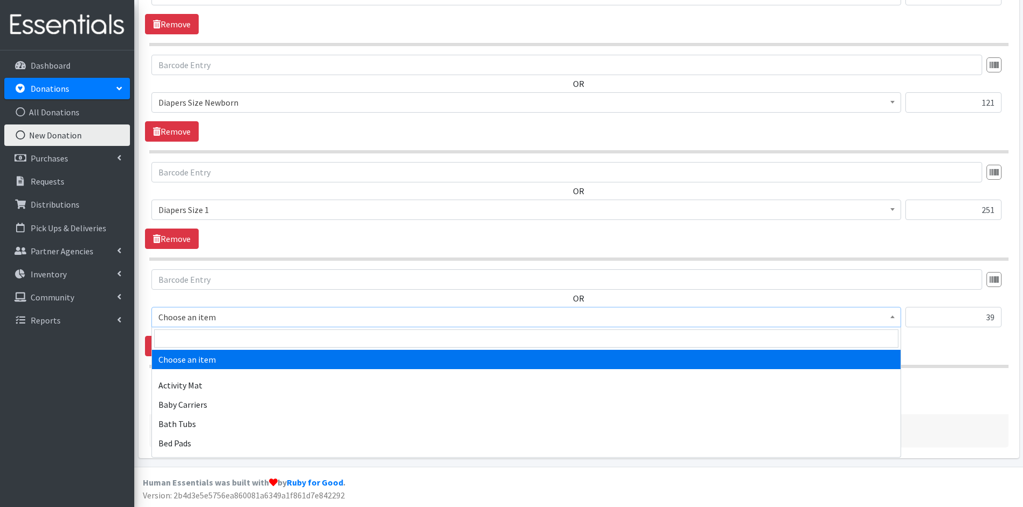
click at [897, 314] on span at bounding box center [892, 316] width 11 height 17
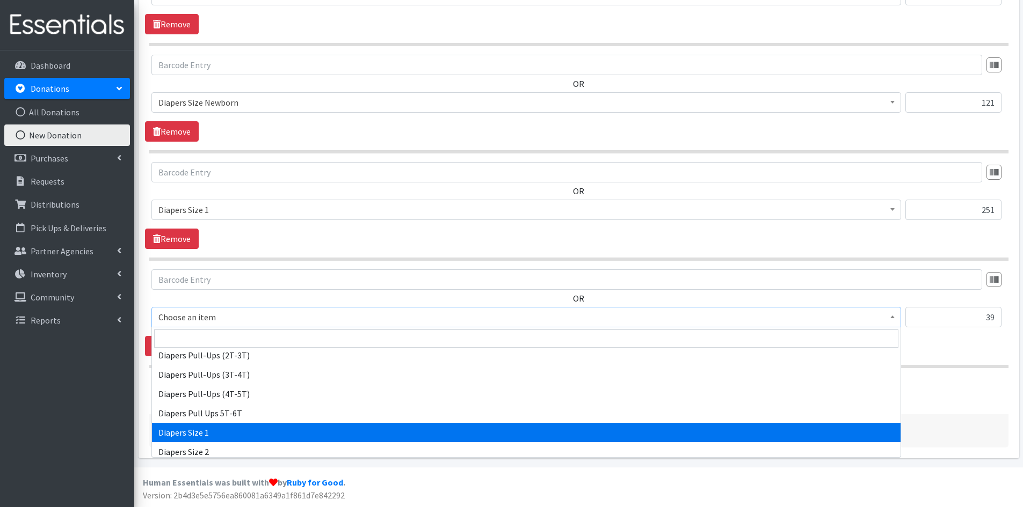
scroll to position [1128, 0]
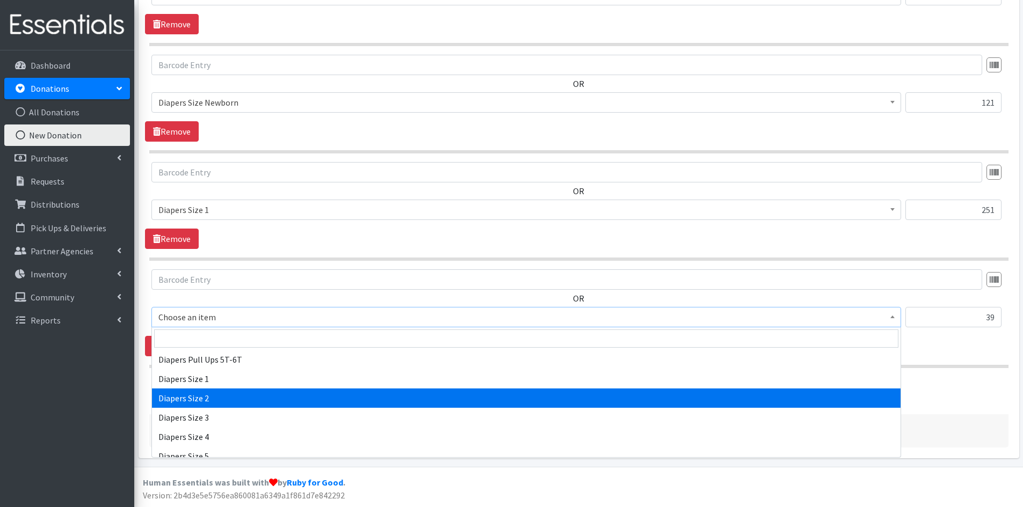
select select "1965"
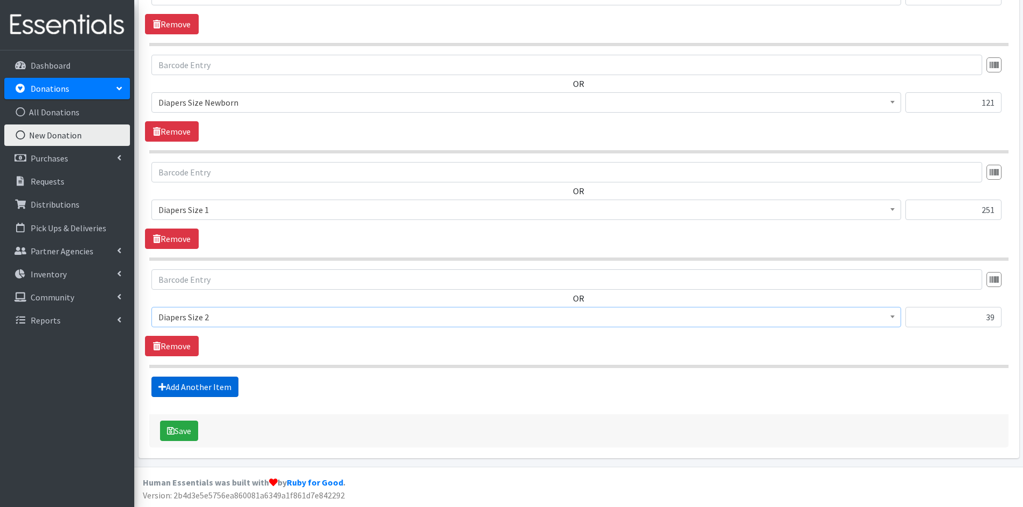
click at [214, 388] on link "Add Another Item" at bounding box center [194, 387] width 87 height 20
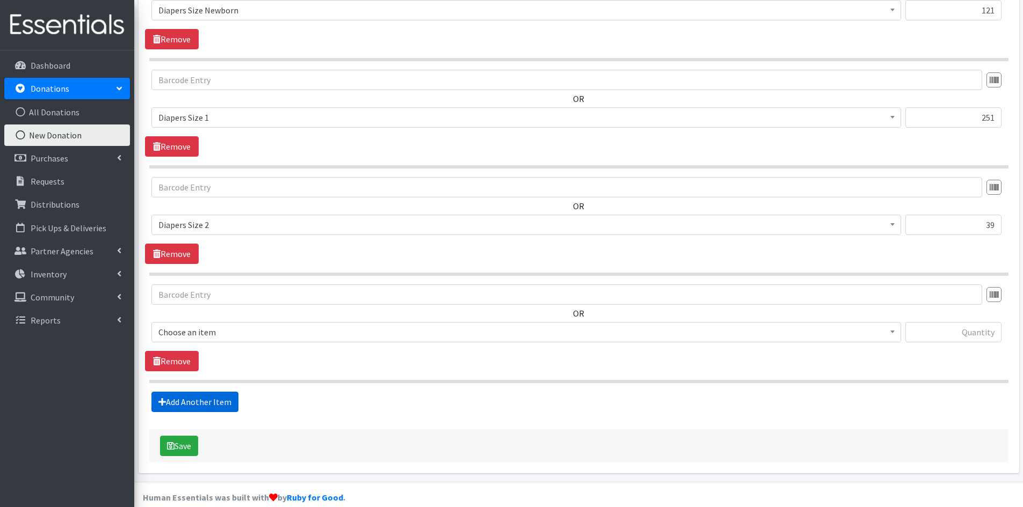
scroll to position [554, 0]
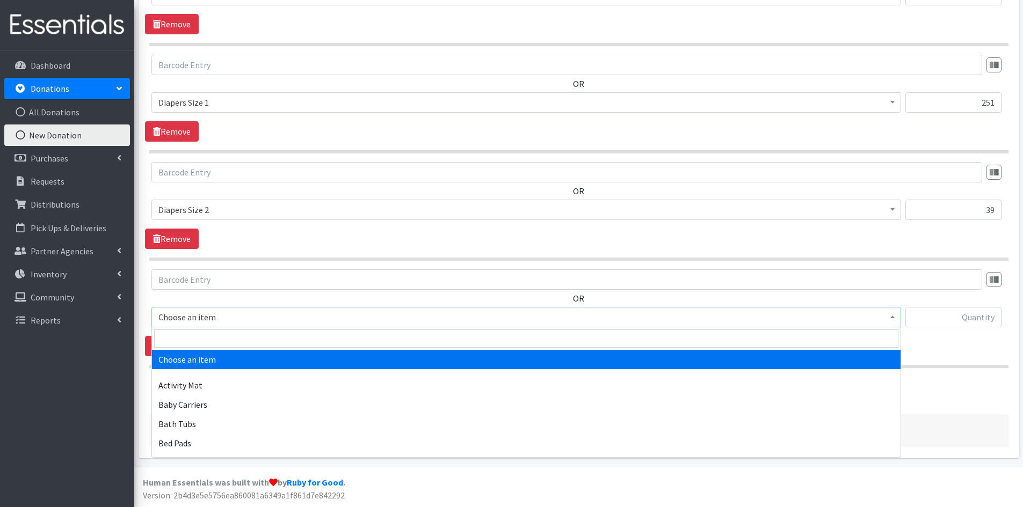
click at [894, 317] on b at bounding box center [892, 317] width 4 height 3
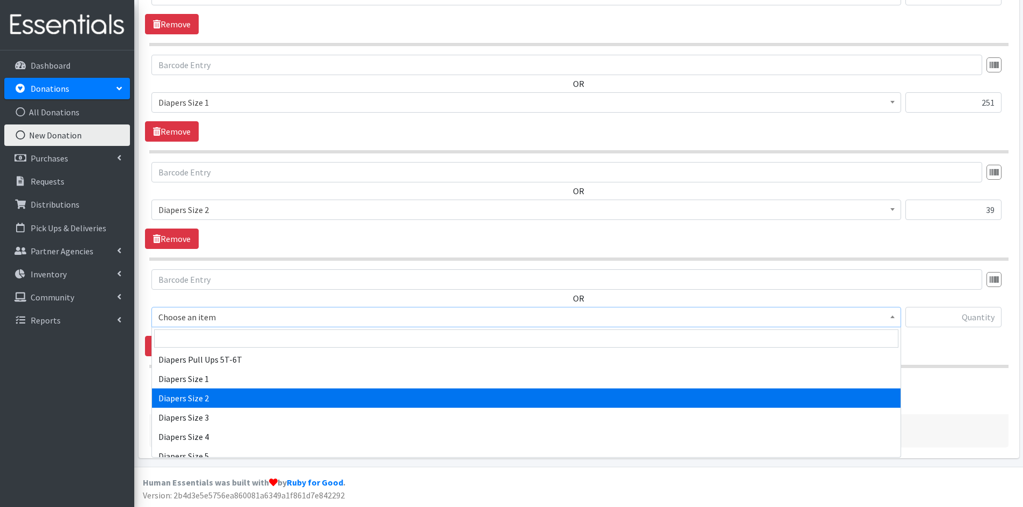
scroll to position [1181, 0]
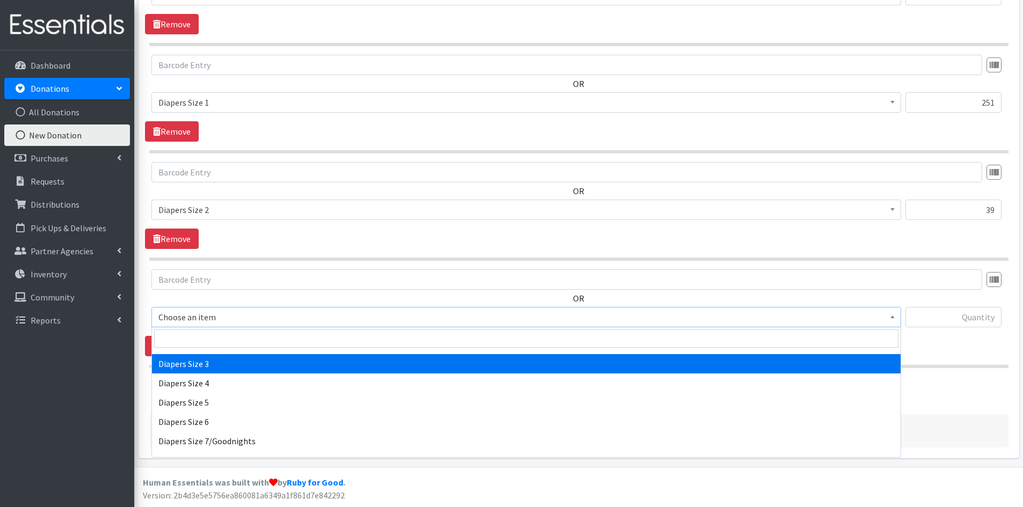
select select "1966"
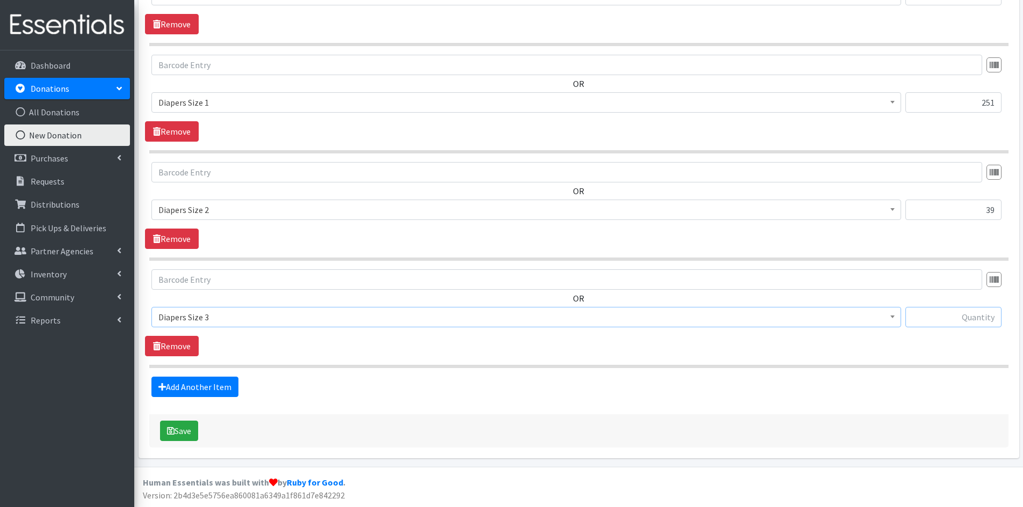
click at [943, 317] on input "text" at bounding box center [953, 317] width 96 height 20
type input "64"
click at [192, 384] on link "Add Another Item" at bounding box center [194, 387] width 87 height 20
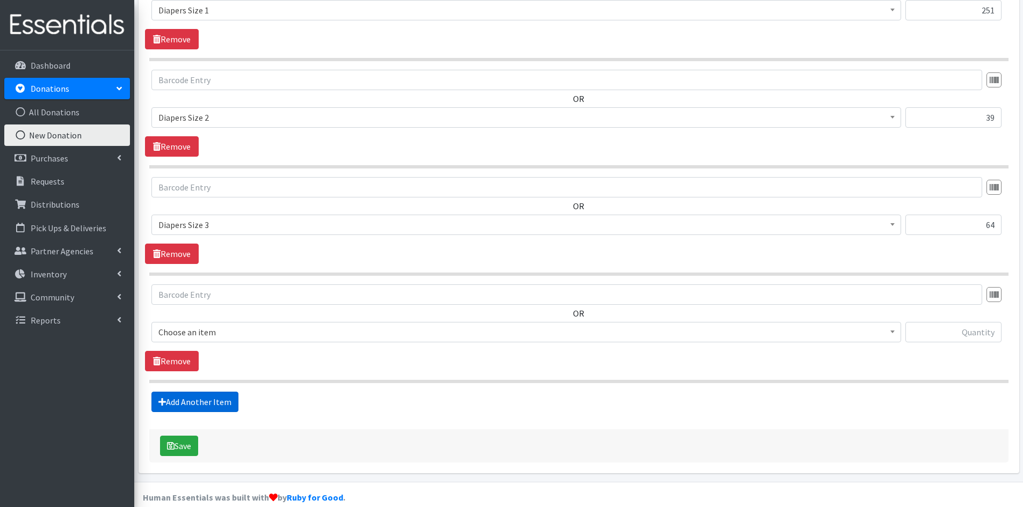
scroll to position [661, 0]
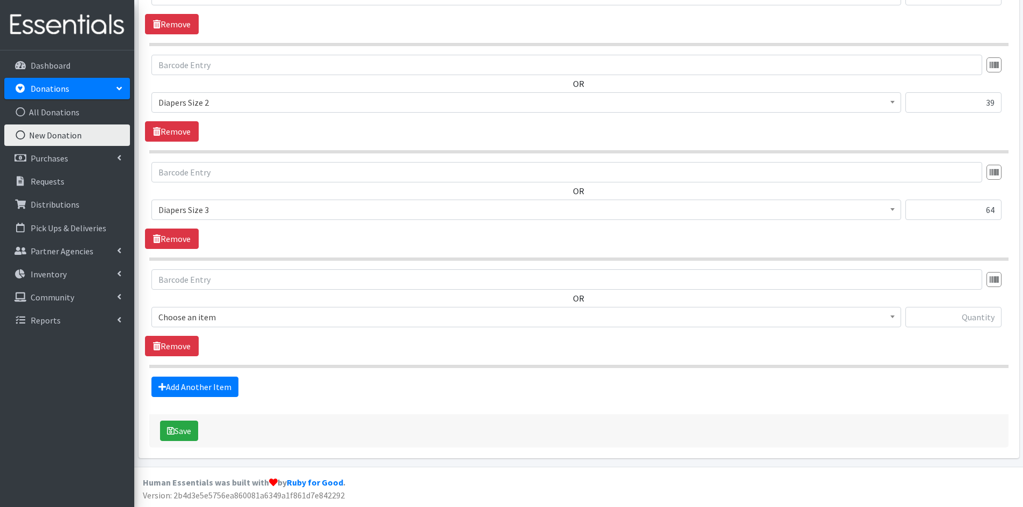
click at [895, 318] on span at bounding box center [892, 316] width 11 height 17
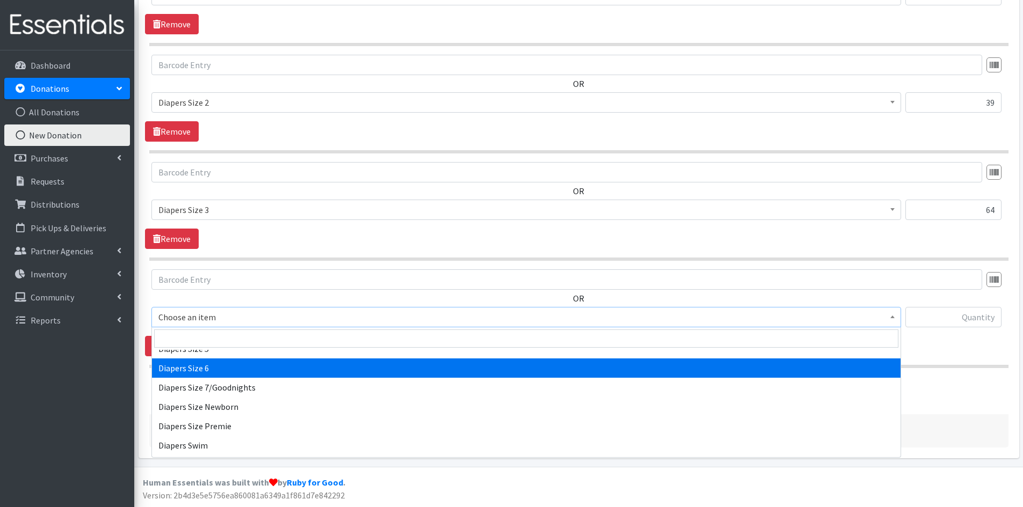
scroll to position [1181, 0]
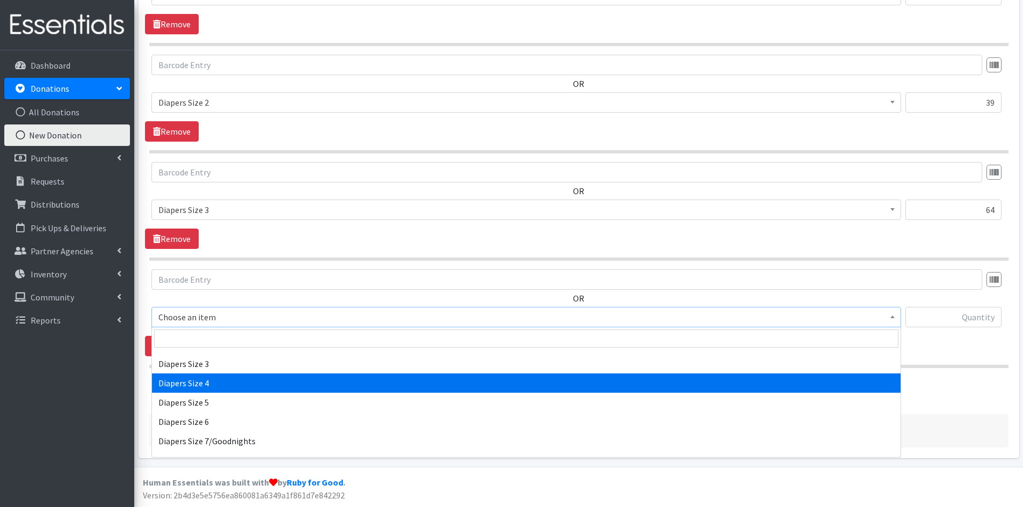
select select "1967"
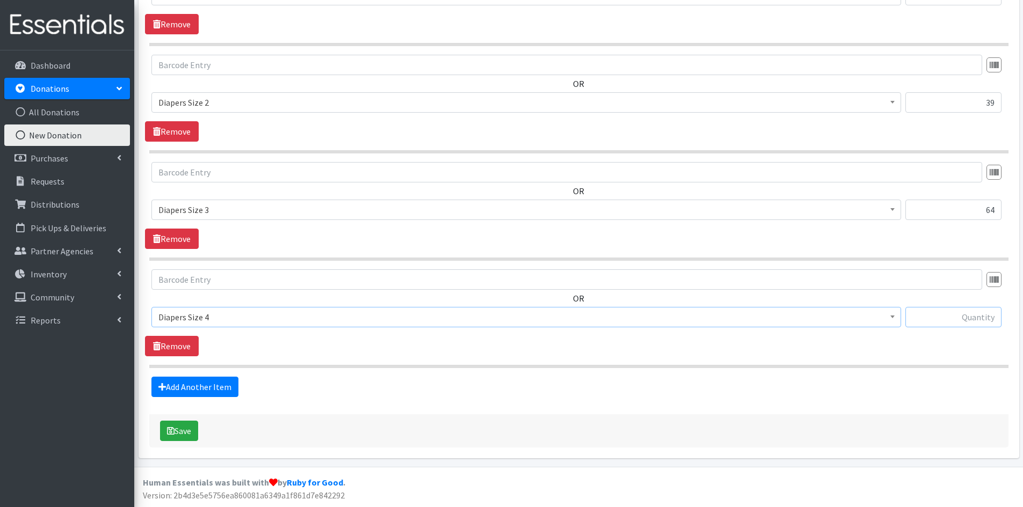
click at [973, 322] on input "text" at bounding box center [953, 317] width 96 height 20
type input "40"
click at [189, 385] on link "Add Another Item" at bounding box center [194, 387] width 87 height 20
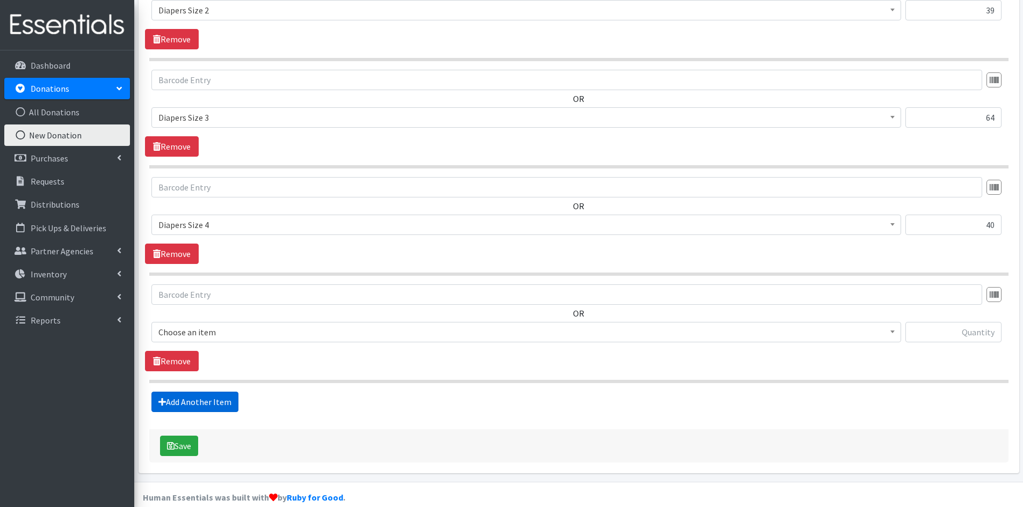
scroll to position [769, 0]
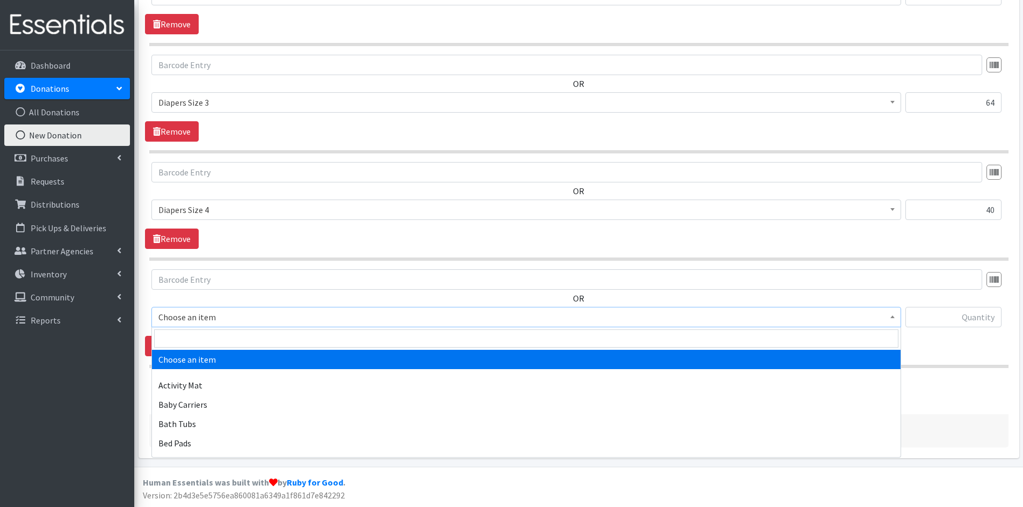
click at [889, 318] on span at bounding box center [892, 316] width 11 height 17
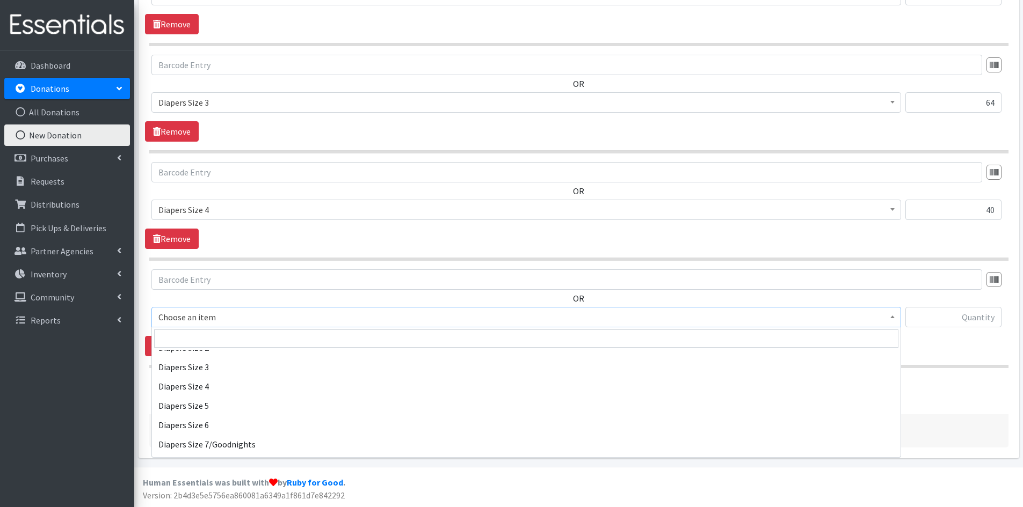
scroll to position [1181, 0]
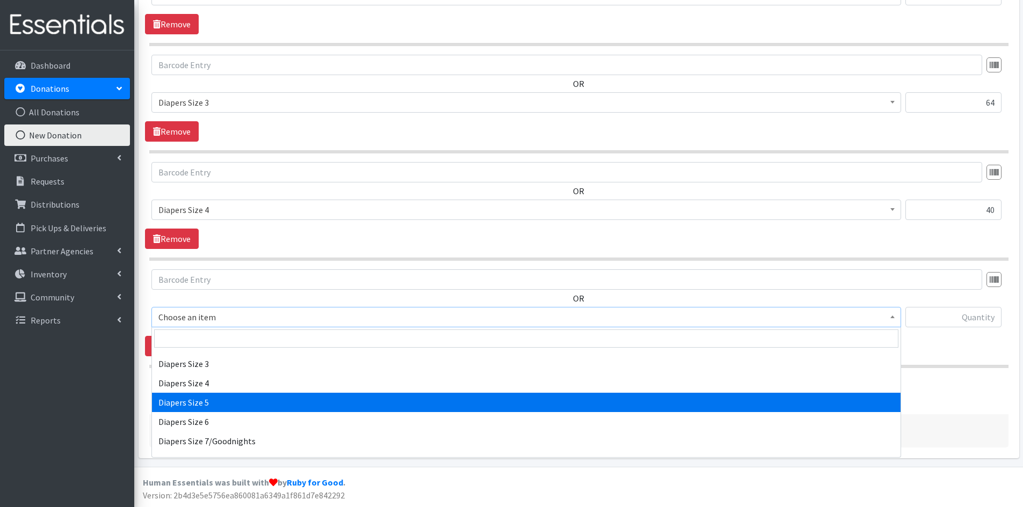
select select "1968"
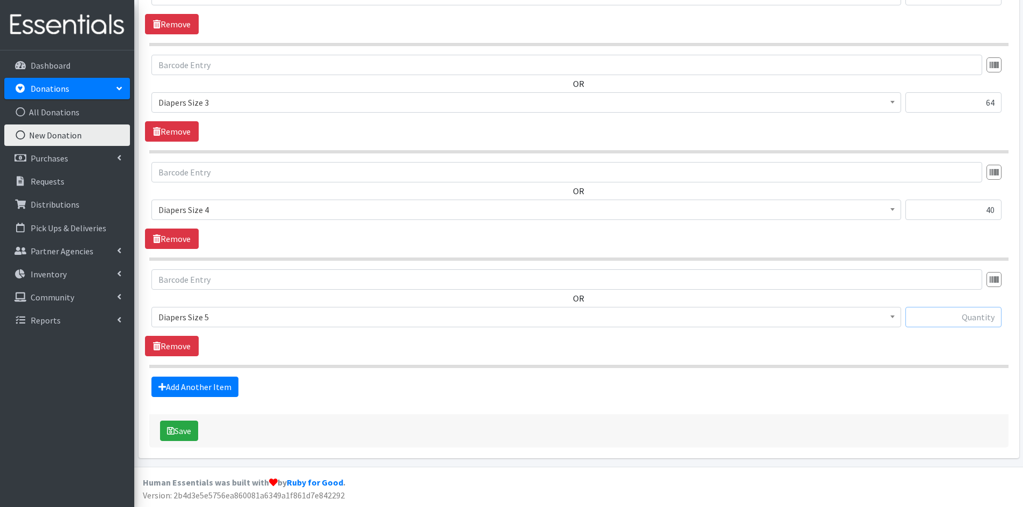
click at [922, 321] on input "text" at bounding box center [953, 317] width 96 height 20
type input "115"
click at [193, 386] on link "Add Another Item" at bounding box center [194, 387] width 87 height 20
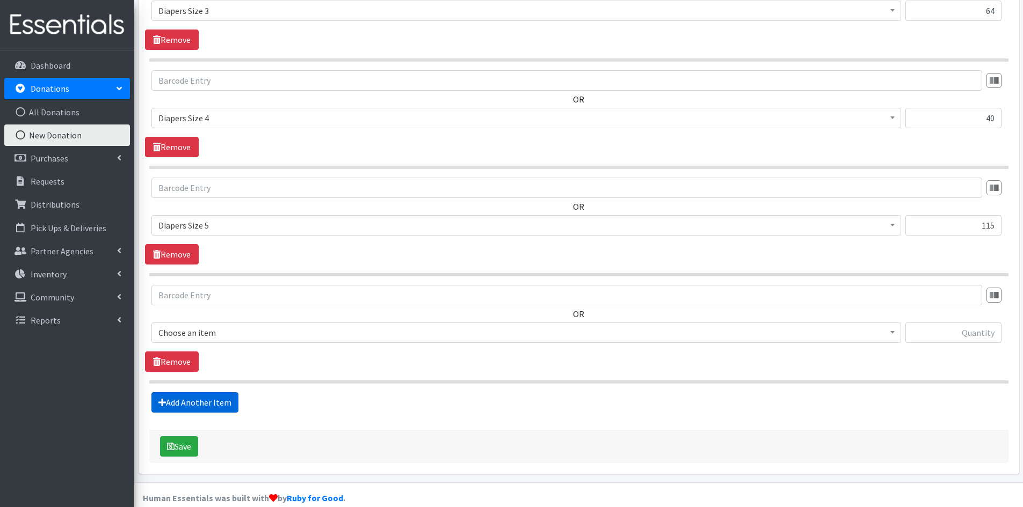
scroll to position [876, 0]
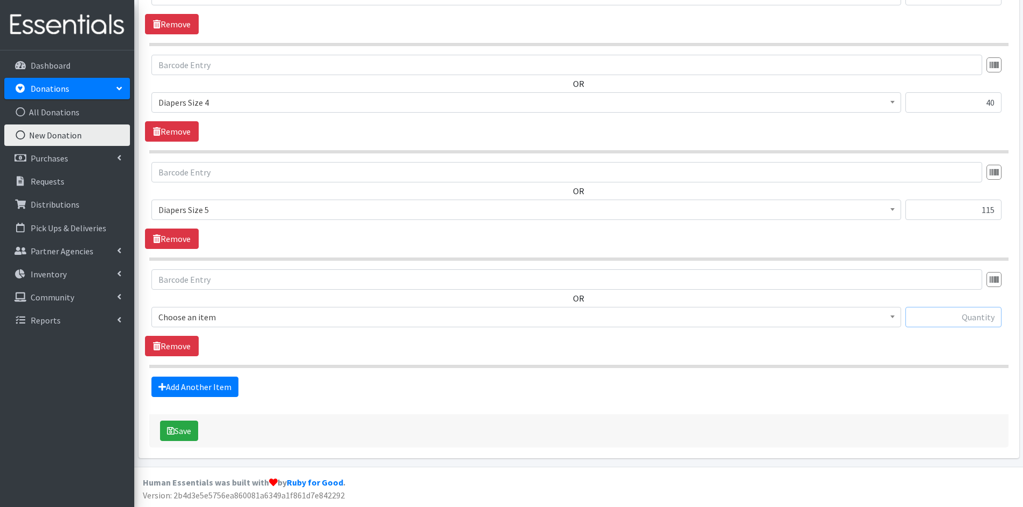
click at [909, 317] on input "text" at bounding box center [953, 317] width 96 height 20
type input "134"
click at [895, 315] on span at bounding box center [892, 316] width 11 height 17
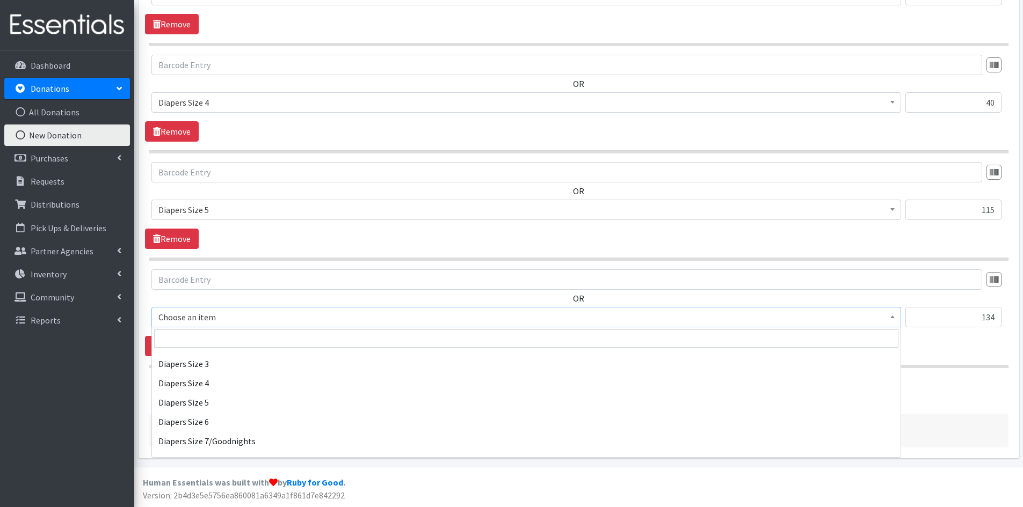
scroll to position [1235, 0]
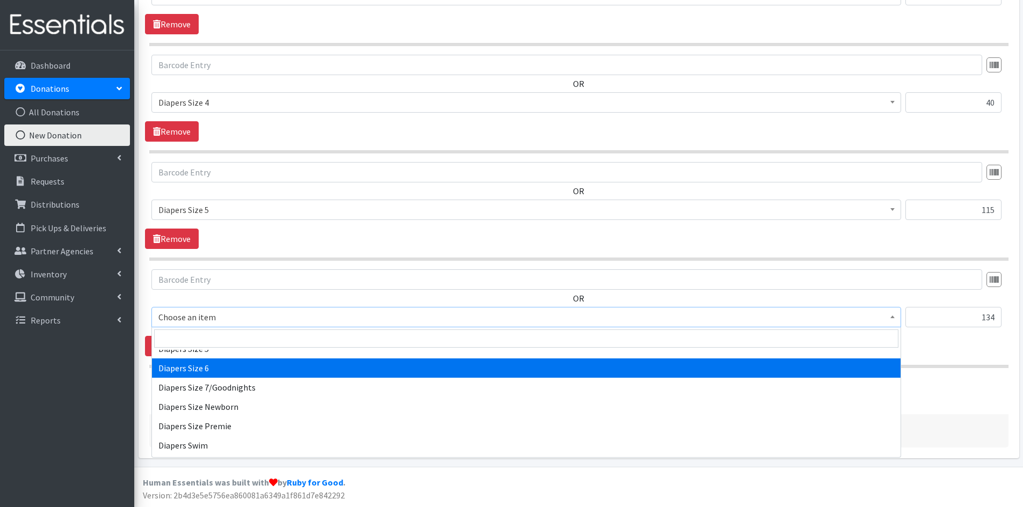
select select "1969"
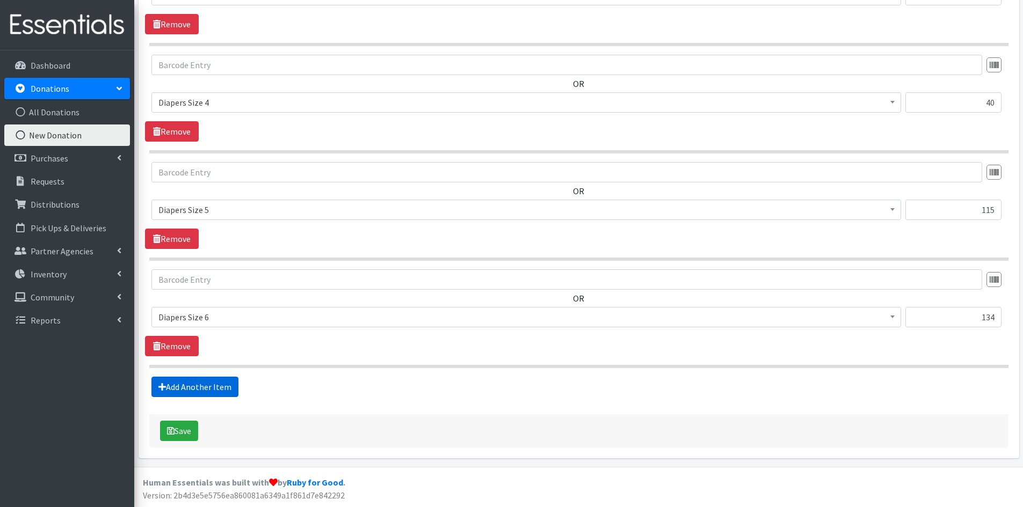
click at [203, 385] on link "Add Another Item" at bounding box center [194, 387] width 87 height 20
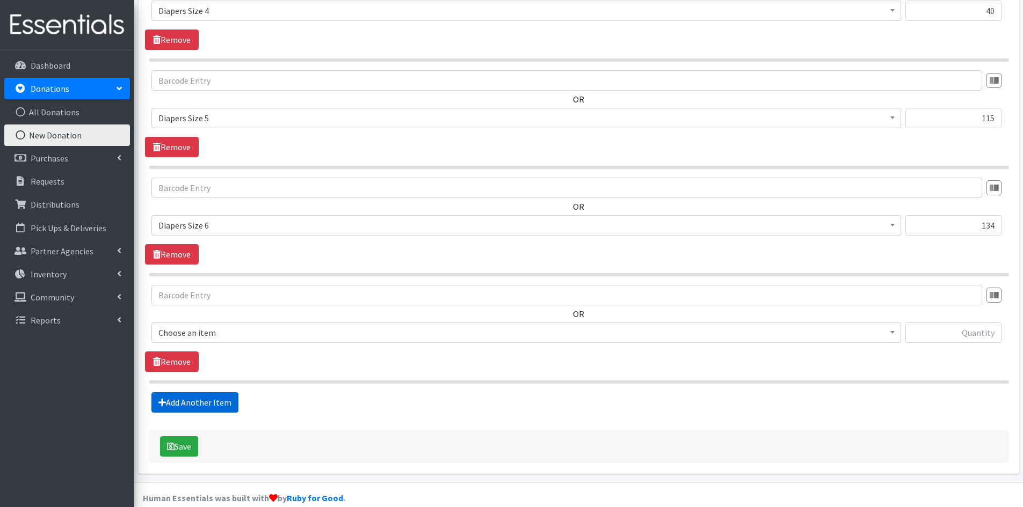
scroll to position [984, 0]
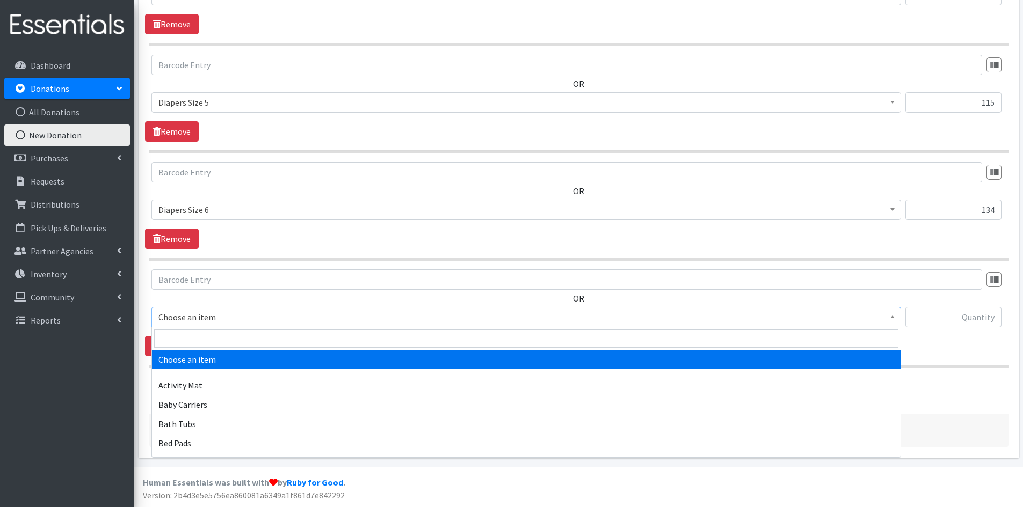
click at [895, 313] on span at bounding box center [892, 316] width 11 height 17
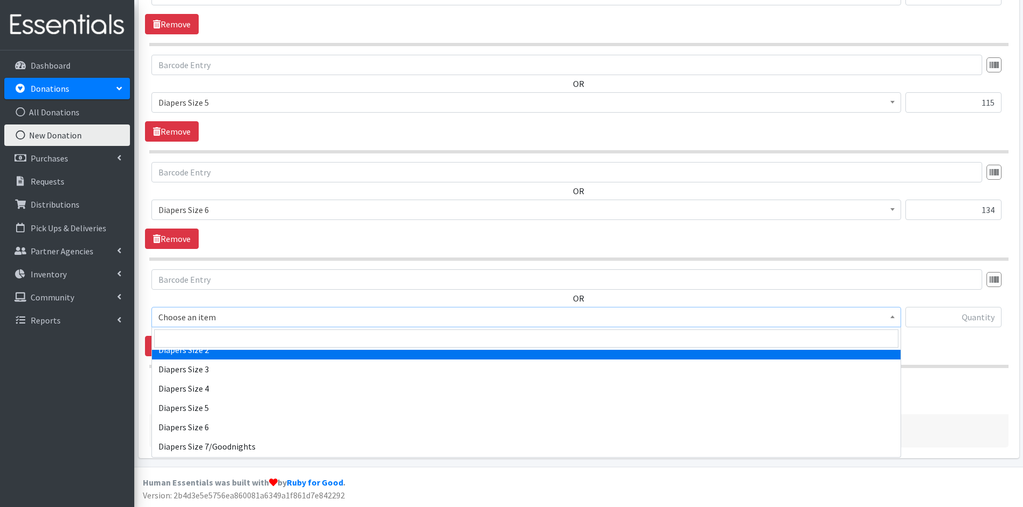
scroll to position [1235, 0]
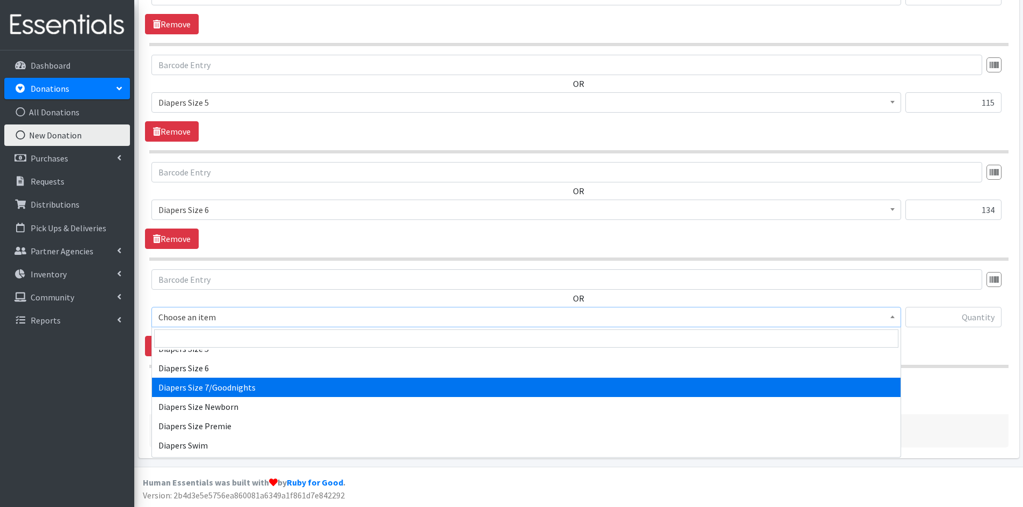
select select "1970"
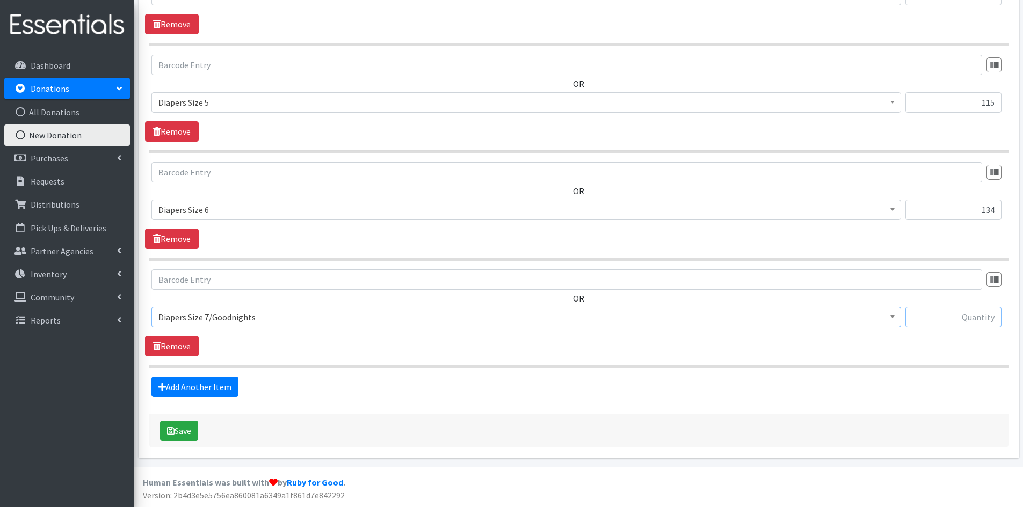
click at [955, 318] on input "text" at bounding box center [953, 317] width 96 height 20
type input "13"
click at [192, 387] on link "Add Another Item" at bounding box center [194, 387] width 87 height 20
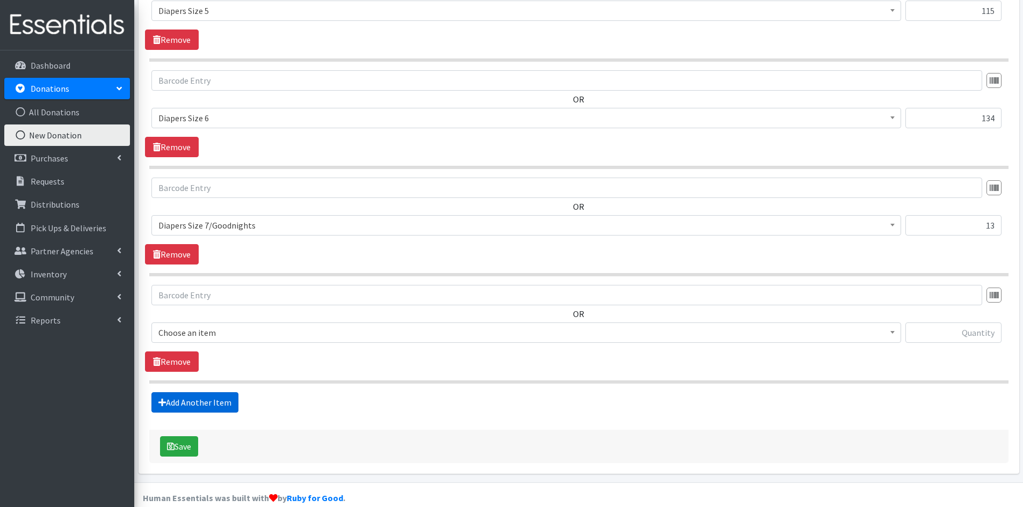
scroll to position [1091, 0]
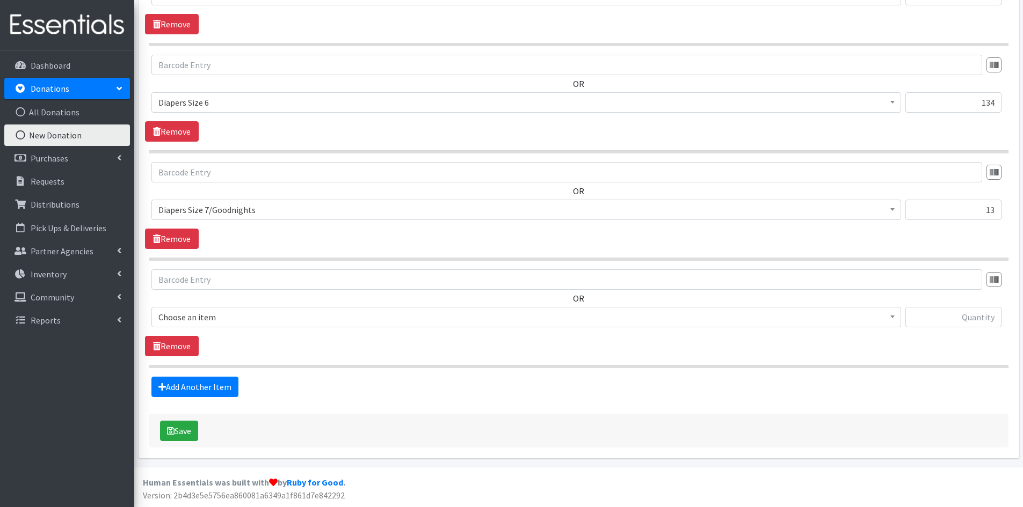
click at [886, 312] on span "Choose an item" at bounding box center [526, 317] width 736 height 15
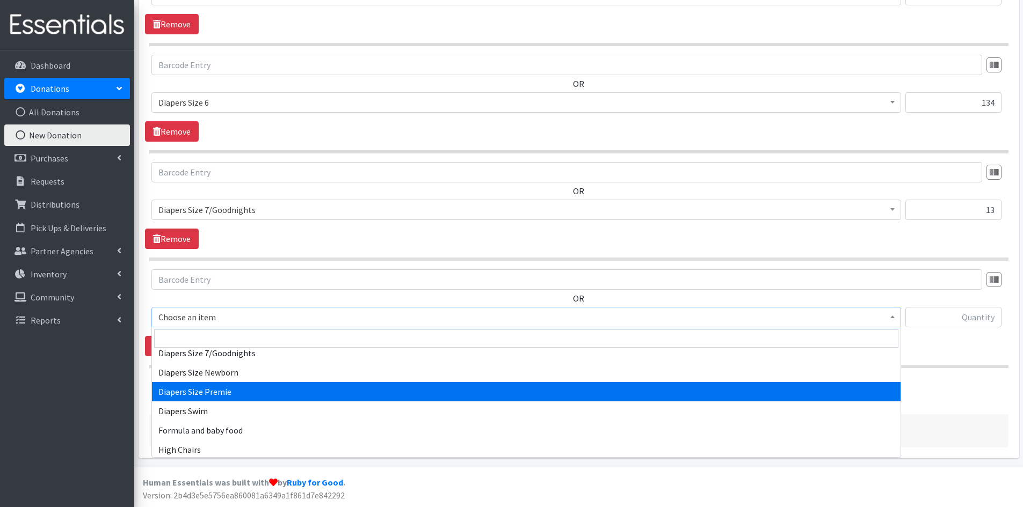
scroll to position [1289, 0]
select select "309"
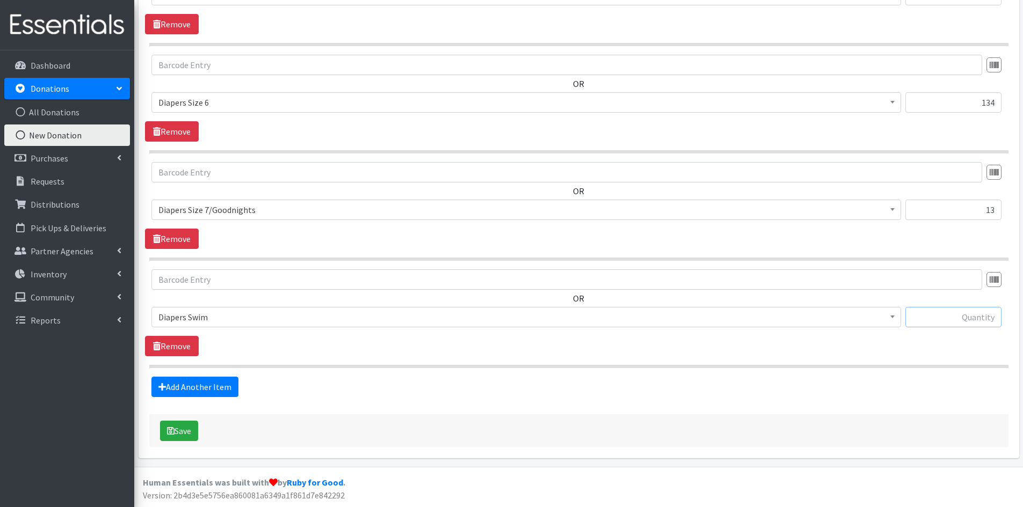
click at [964, 316] on input "text" at bounding box center [953, 317] width 96 height 20
type input "43"
click at [172, 383] on link "Add Another Item" at bounding box center [194, 387] width 87 height 20
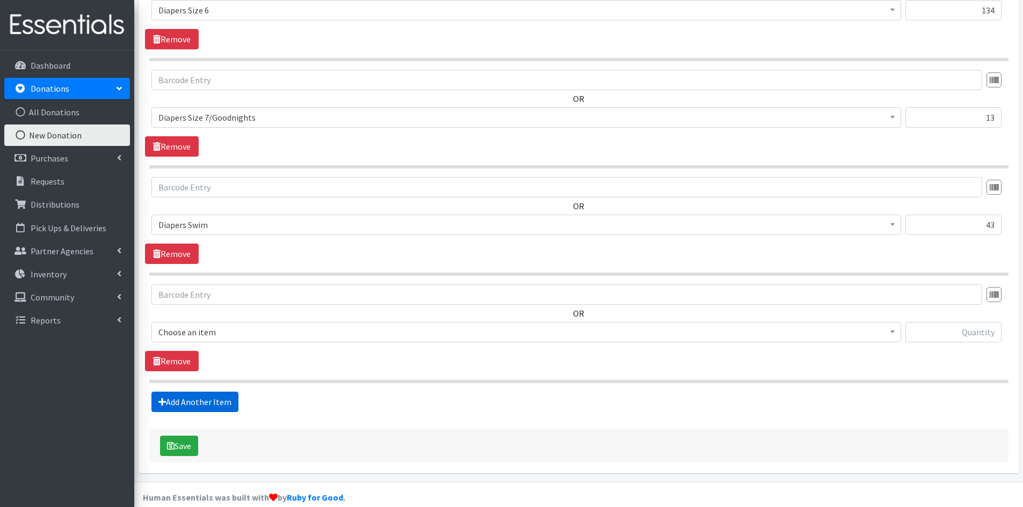
scroll to position [1198, 0]
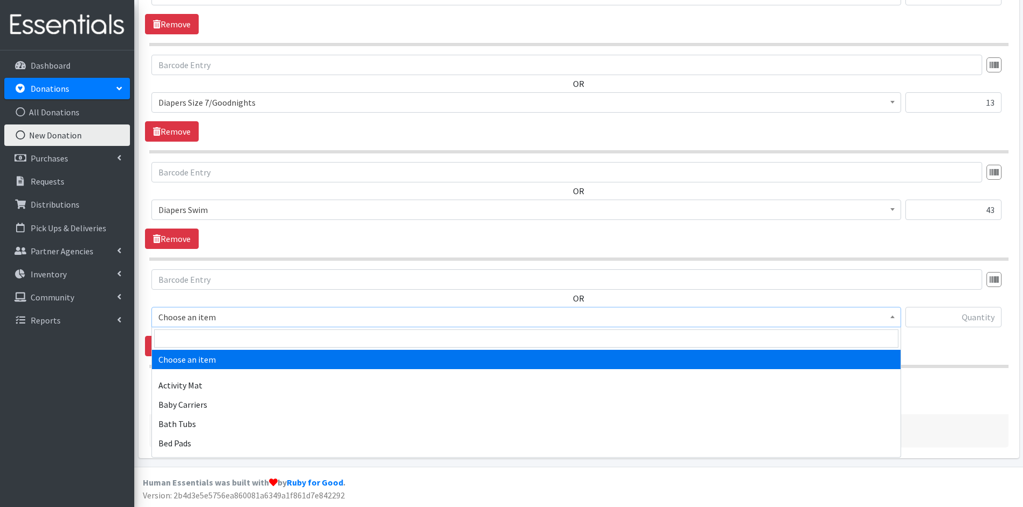
click at [898, 318] on span "Choose an item" at bounding box center [526, 317] width 750 height 20
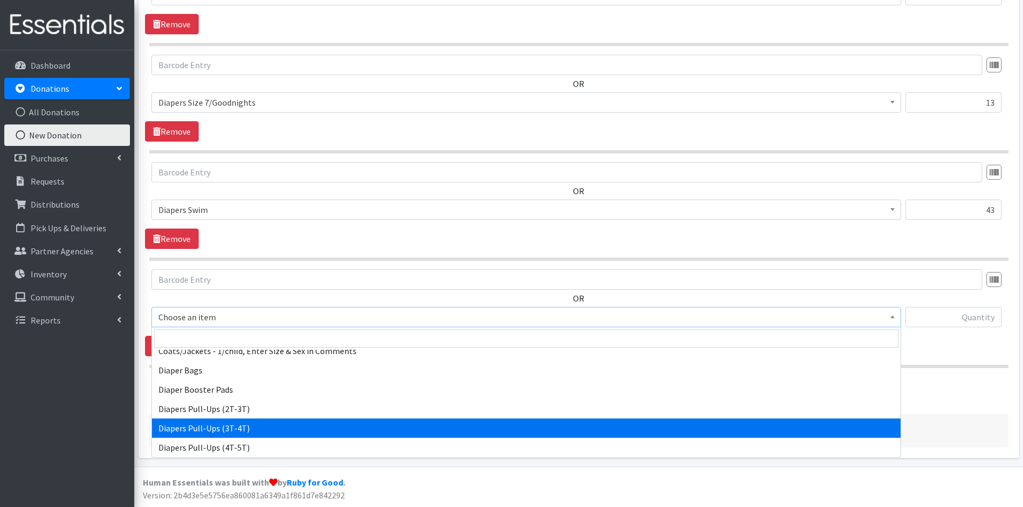
scroll to position [1074, 0]
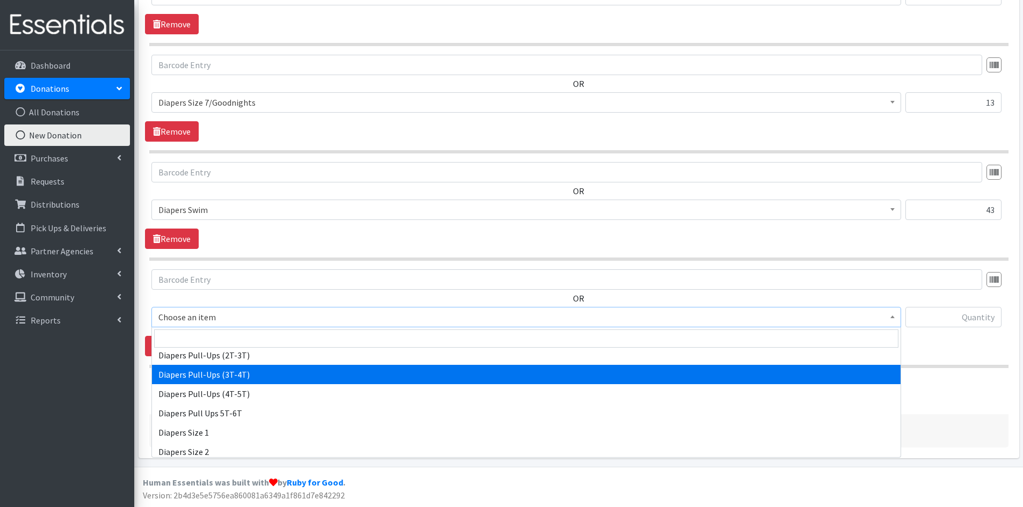
select select "1972"
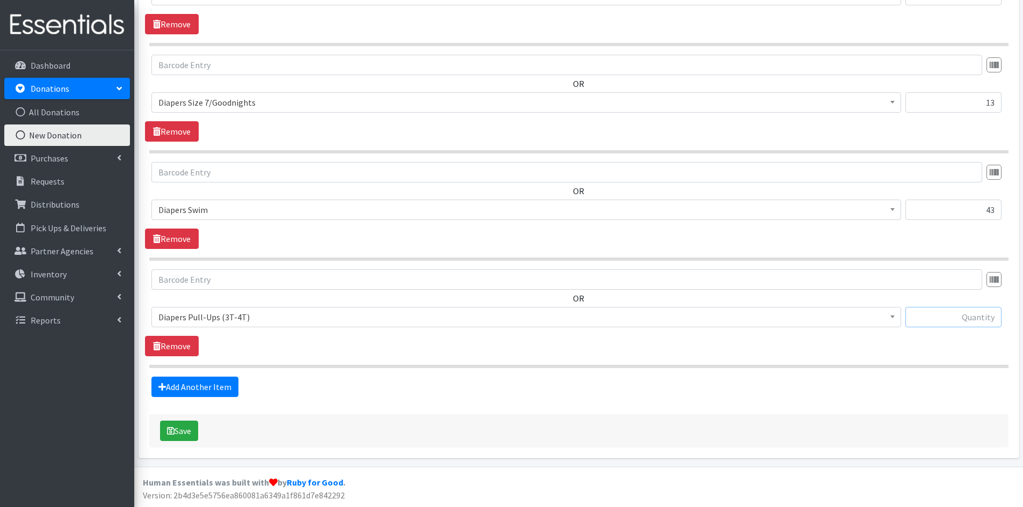
click at [944, 321] on input "text" at bounding box center [953, 317] width 96 height 20
type input "7"
click at [190, 388] on link "Add Another Item" at bounding box center [194, 387] width 87 height 20
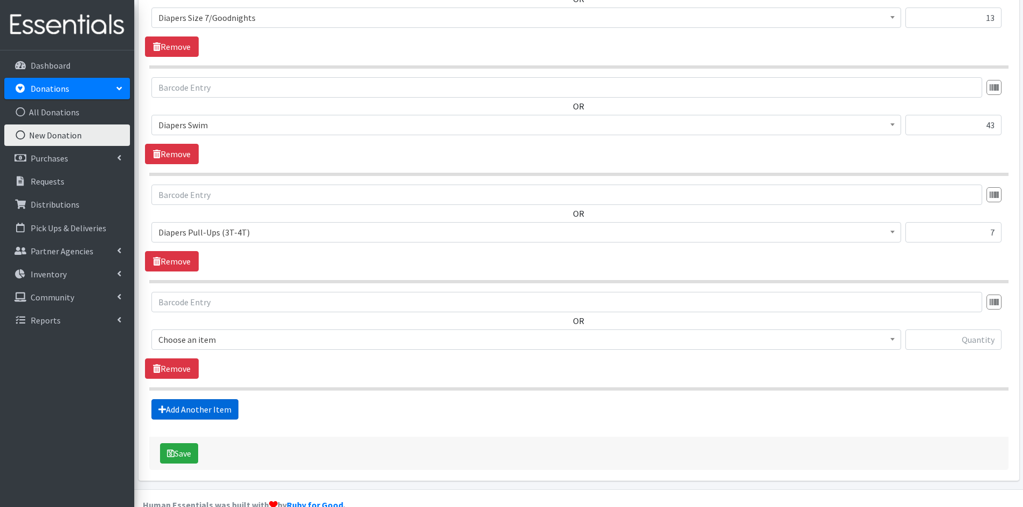
scroll to position [1306, 0]
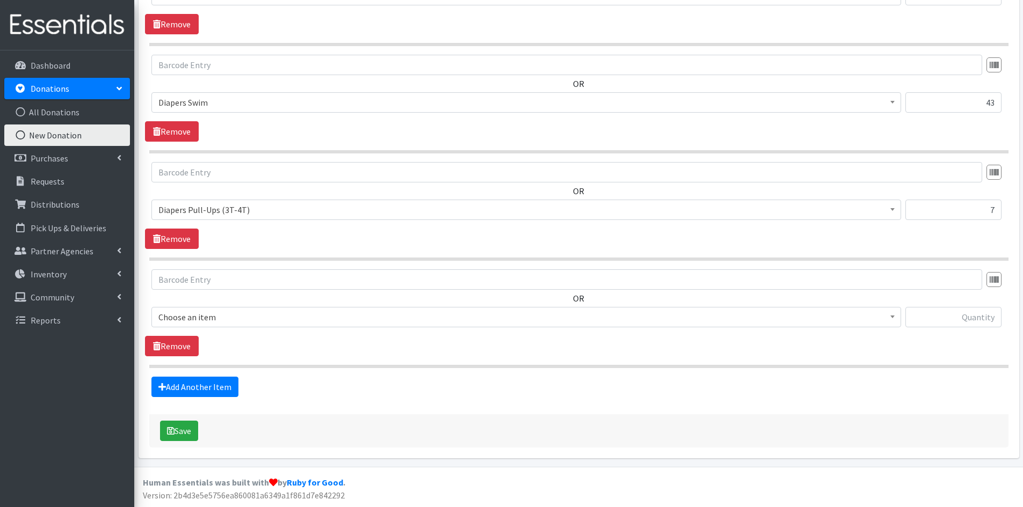
click at [897, 319] on span at bounding box center [892, 316] width 11 height 17
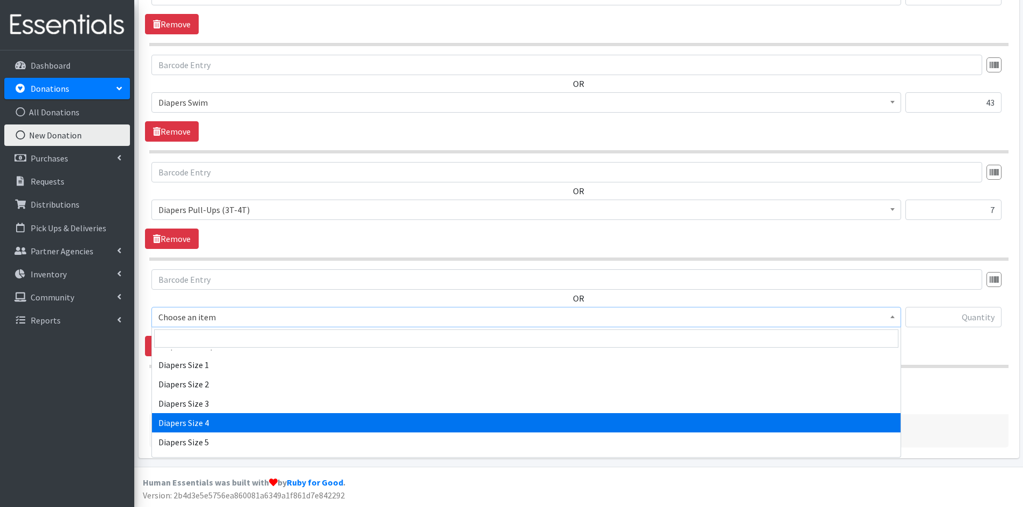
scroll to position [1128, 0]
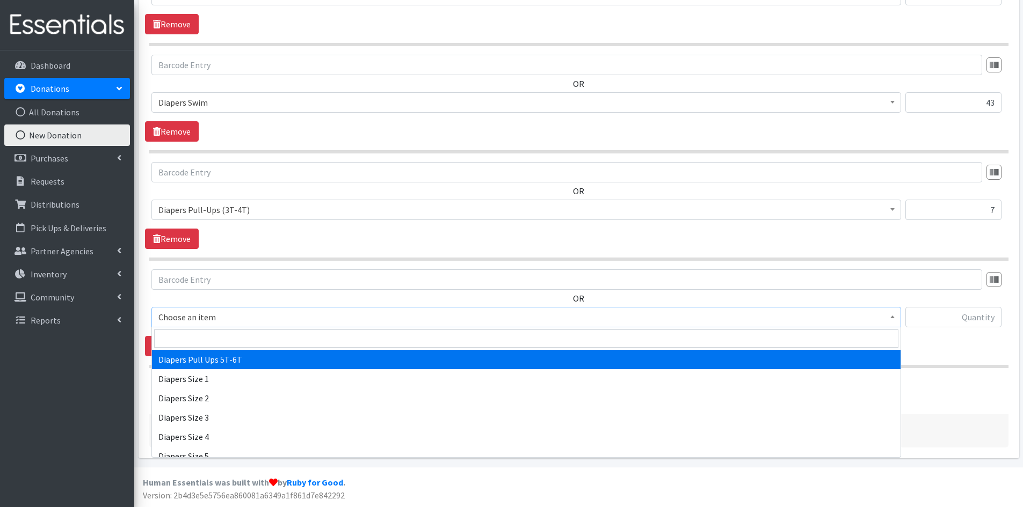
select select "15477"
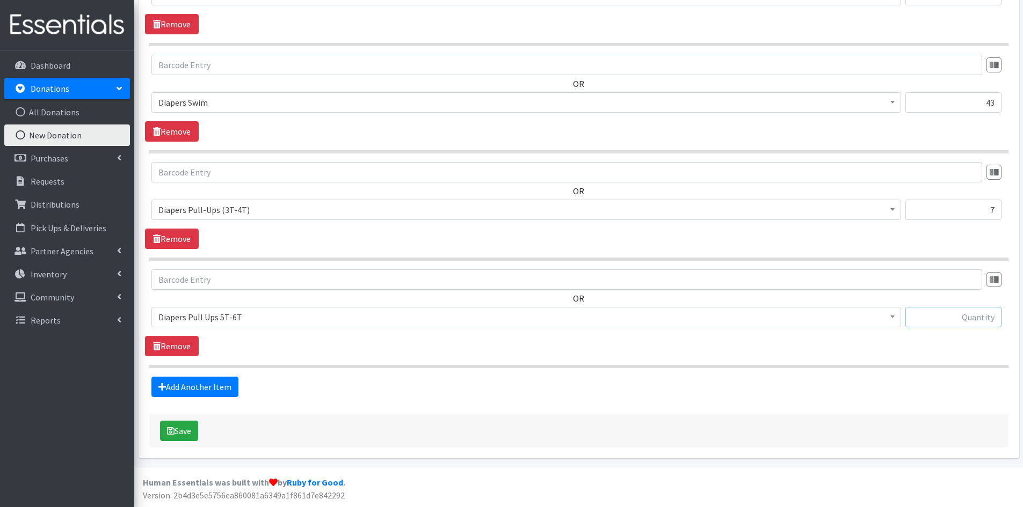
click at [946, 321] on input "text" at bounding box center [953, 317] width 96 height 20
type input "32"
click at [187, 384] on link "Add Another Item" at bounding box center [194, 387] width 87 height 20
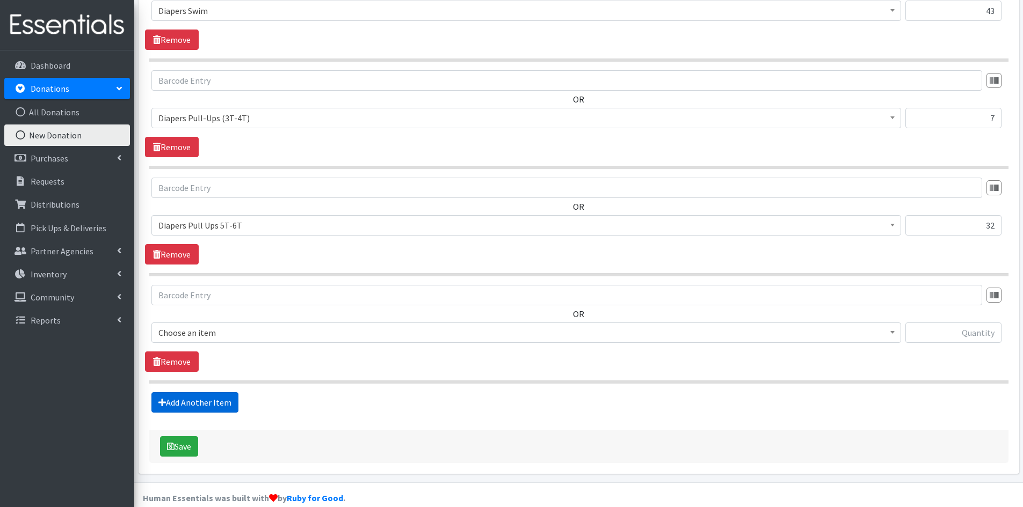
scroll to position [1413, 0]
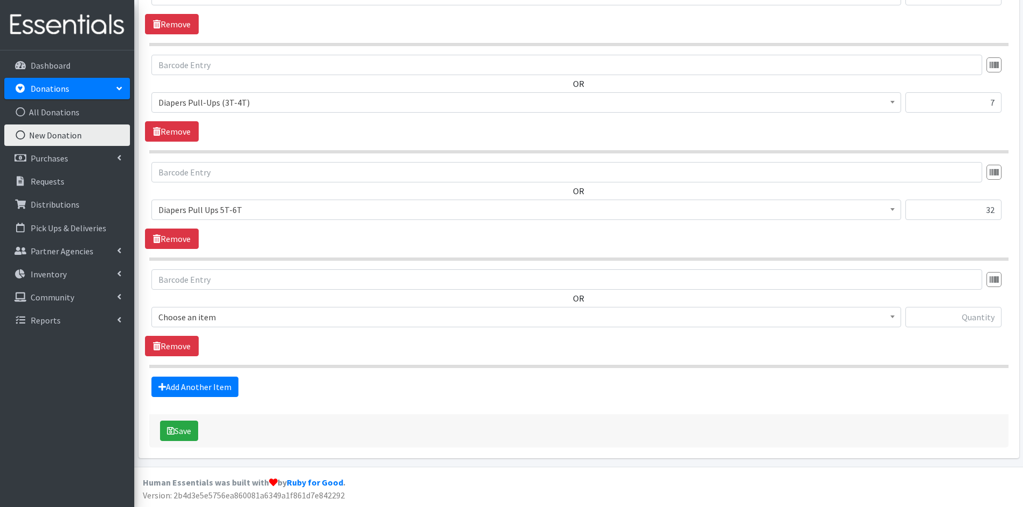
click at [892, 315] on span at bounding box center [892, 316] width 11 height 17
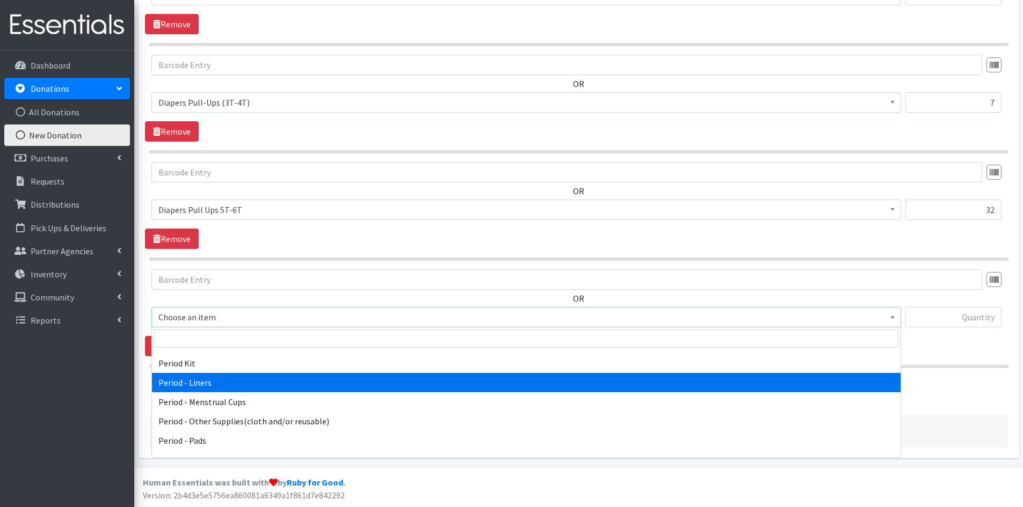
scroll to position [1664, 0]
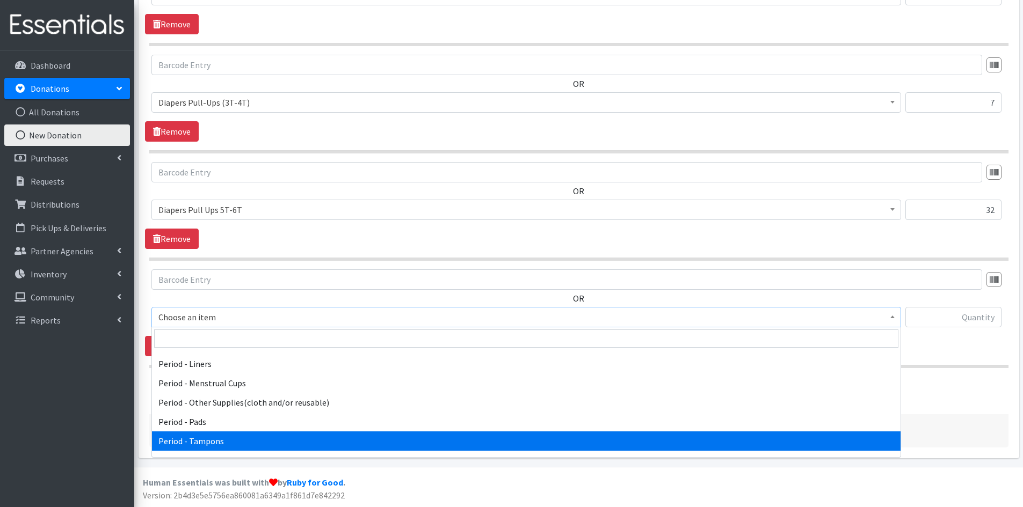
select select "5773"
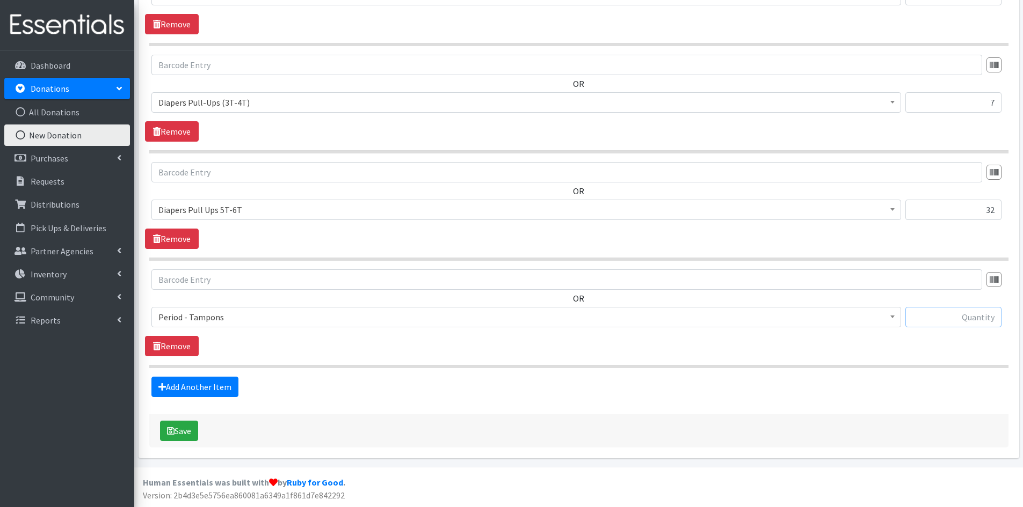
click at [967, 319] on input "text" at bounding box center [953, 317] width 96 height 20
type input "212"
click at [178, 382] on link "Add Another Item" at bounding box center [194, 387] width 87 height 20
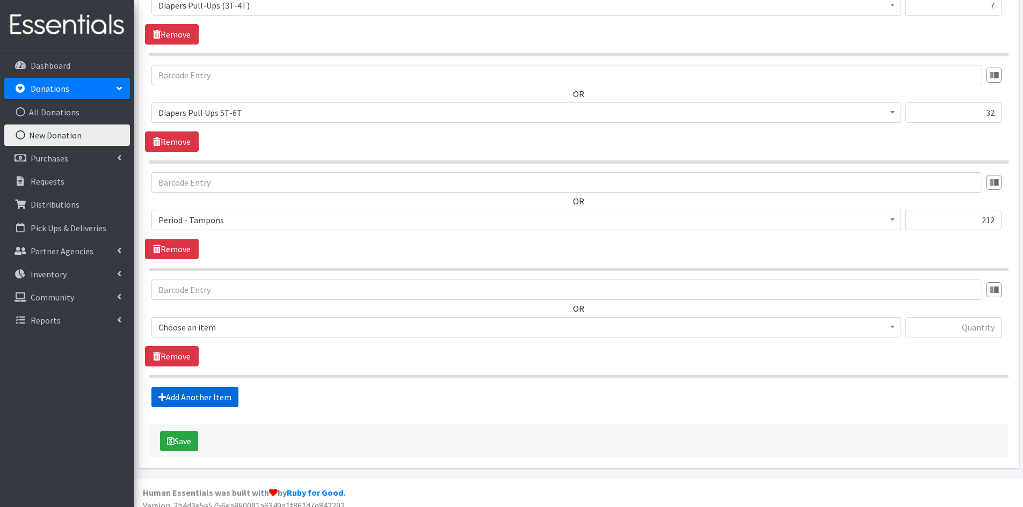
scroll to position [1521, 0]
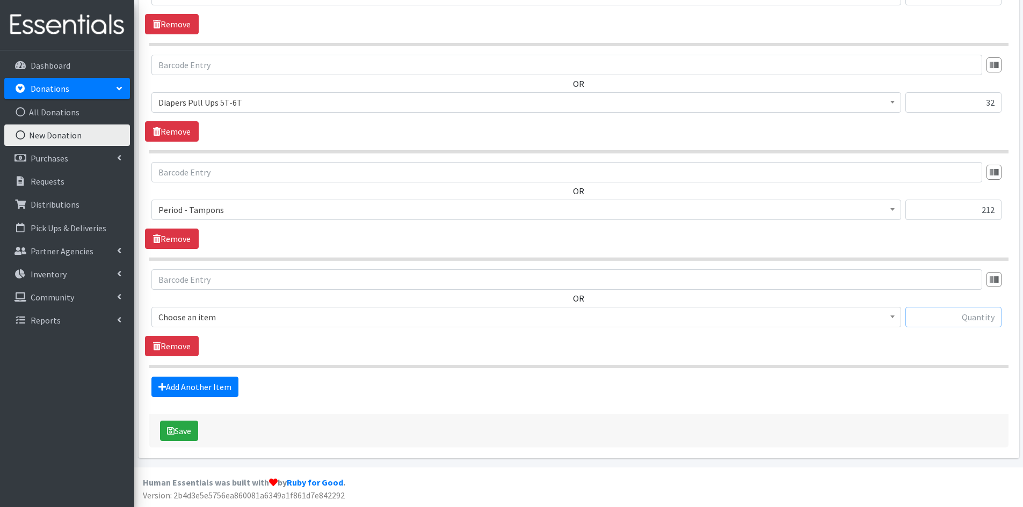
click at [944, 320] on input "text" at bounding box center [953, 317] width 96 height 20
type input "4091"
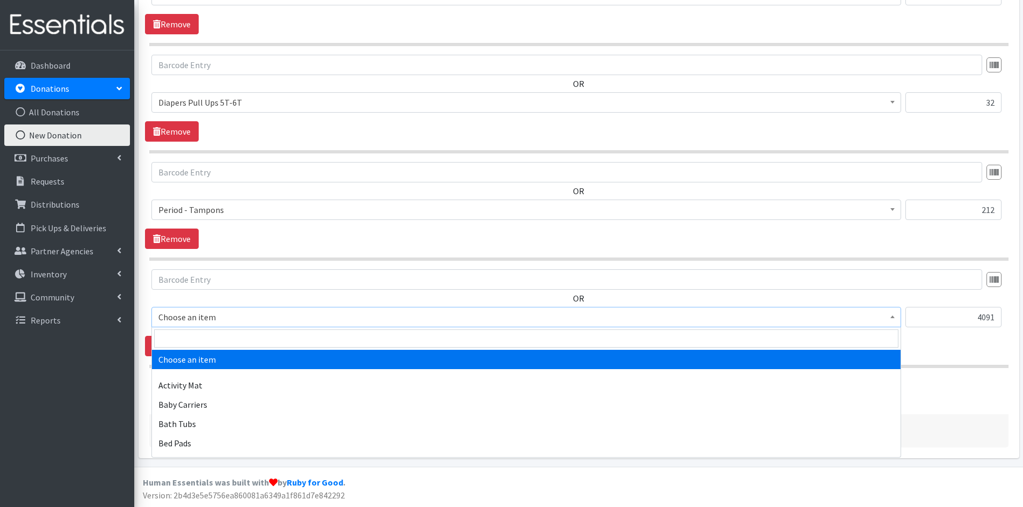
click at [893, 316] on b at bounding box center [892, 317] width 4 height 3
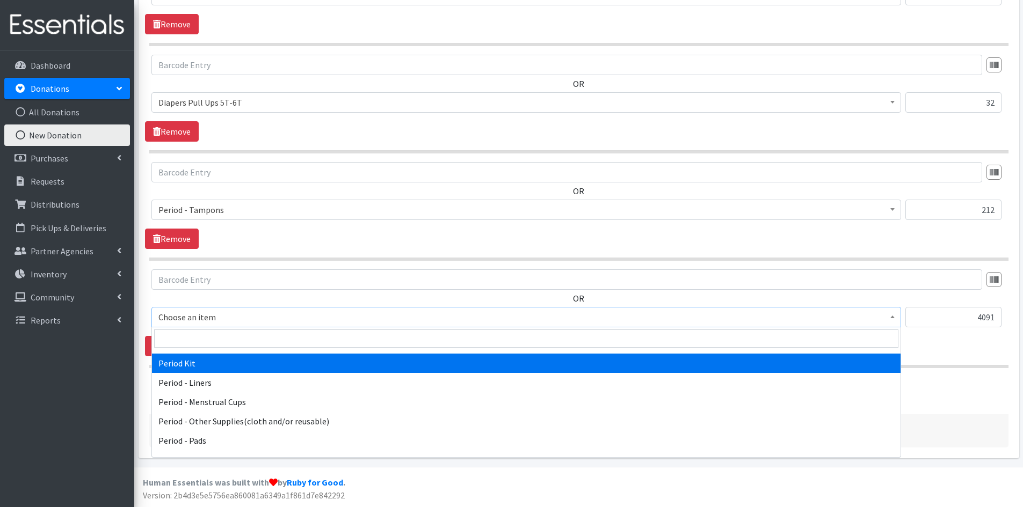
scroll to position [1664, 0]
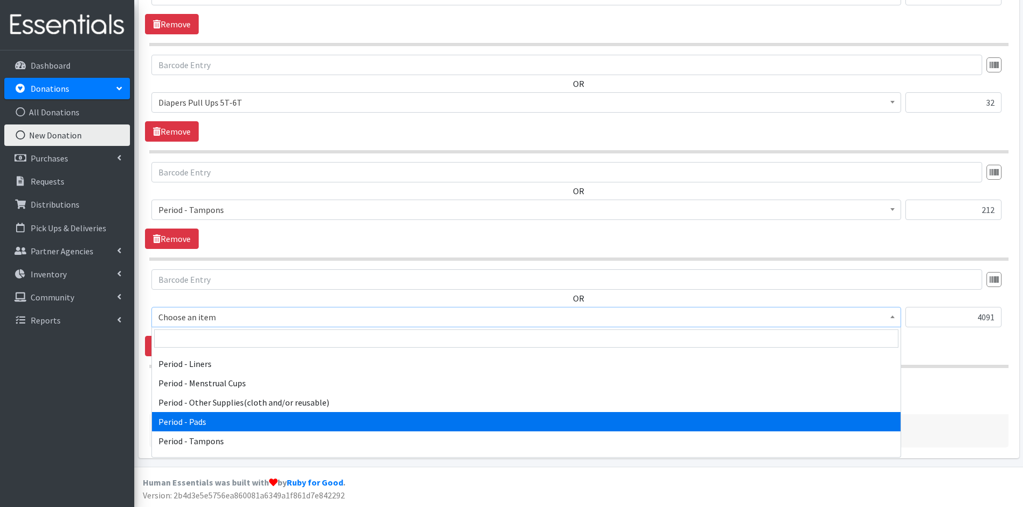
select select "5772"
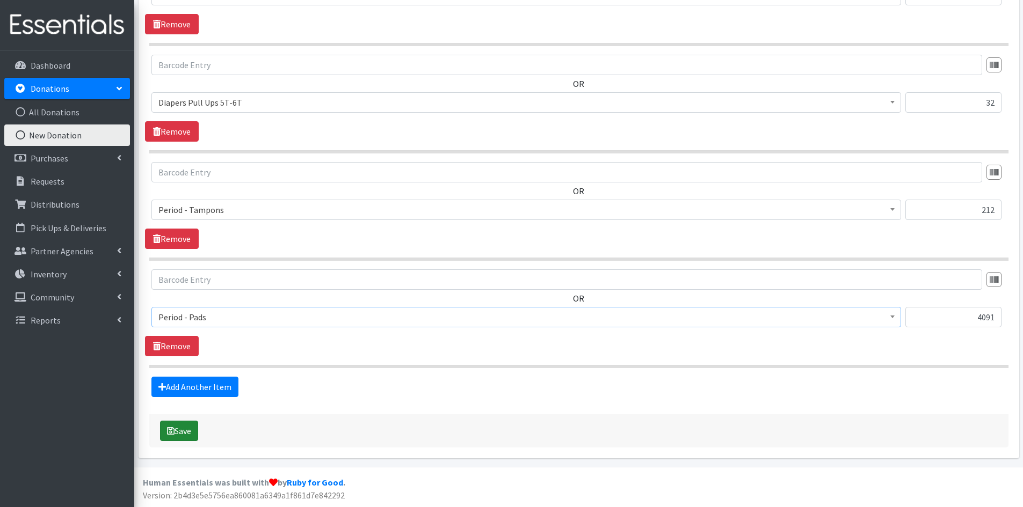
click at [183, 431] on button "Save" at bounding box center [179, 431] width 38 height 20
